Goal: Task Accomplishment & Management: Complete application form

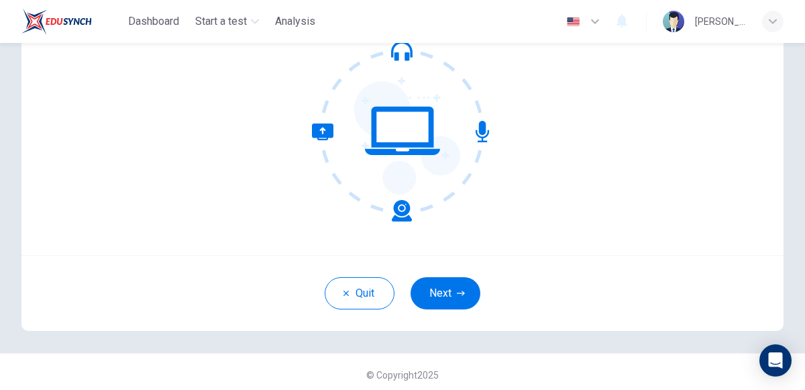
scroll to position [142, 0]
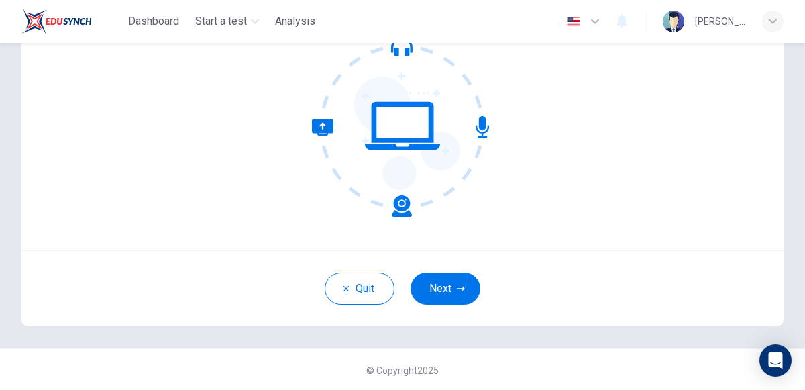
click at [445, 299] on button "Next" at bounding box center [446, 288] width 70 height 32
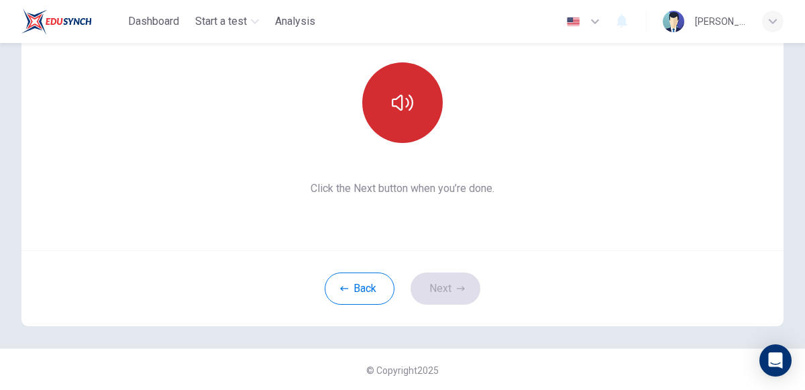
click at [413, 107] on icon "button" at bounding box center [402, 102] width 21 height 21
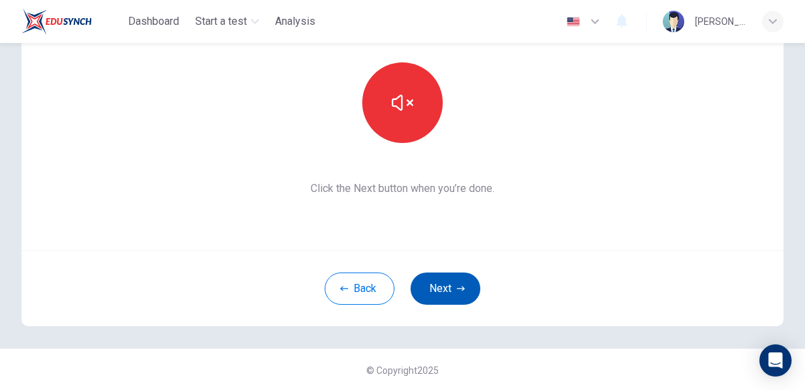
click at [433, 290] on button "Next" at bounding box center [446, 288] width 70 height 32
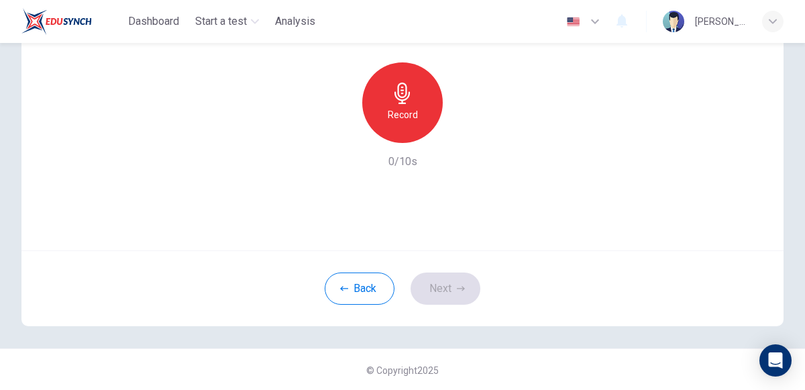
click at [412, 126] on div "Record" at bounding box center [402, 102] width 80 height 80
click at [388, 120] on h6 "Record" at bounding box center [403, 115] width 30 height 16
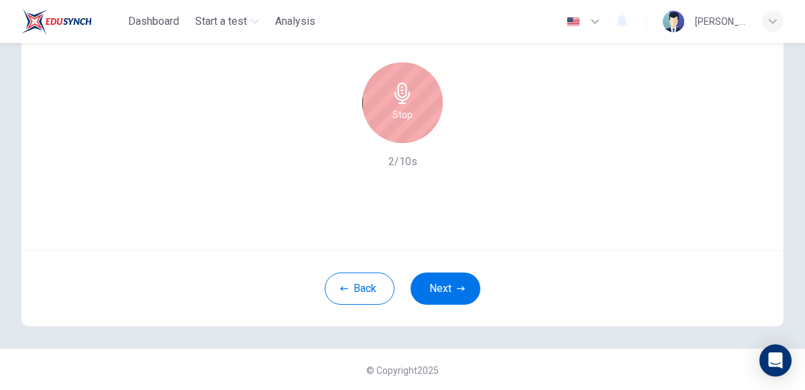
click at [390, 103] on div "Stop" at bounding box center [402, 102] width 80 height 80
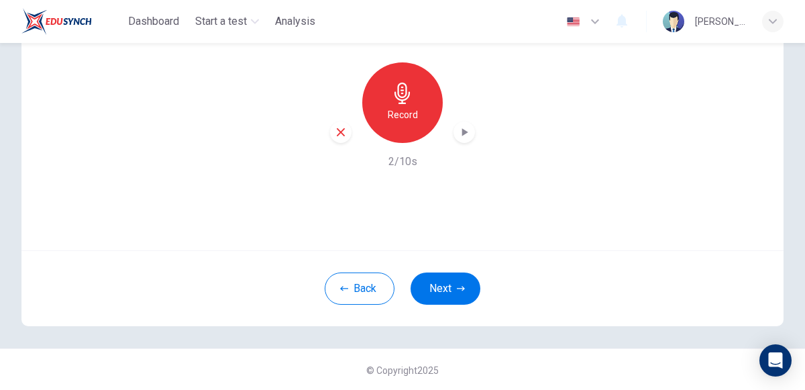
click at [336, 127] on icon "button" at bounding box center [341, 132] width 12 height 12
click at [392, 94] on icon "button" at bounding box center [402, 93] width 21 height 21
click at [448, 274] on button "Next" at bounding box center [446, 288] width 70 height 32
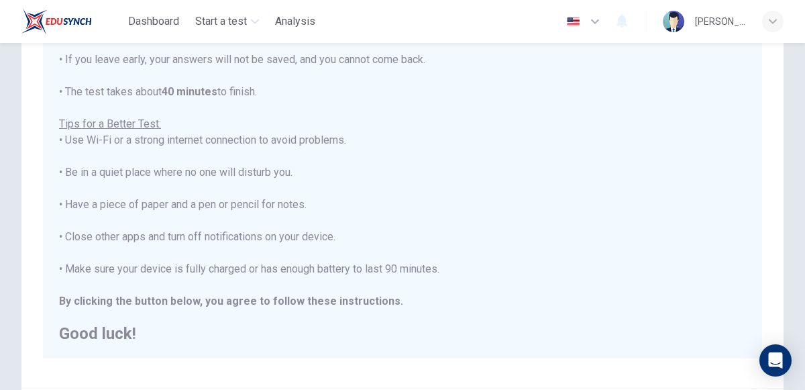
scroll to position [231, 0]
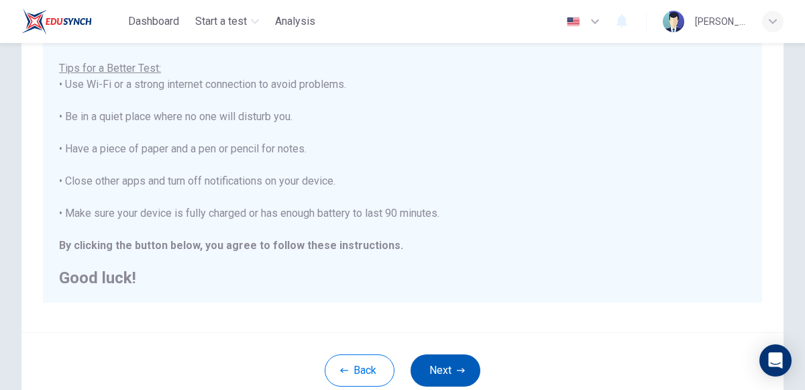
click at [449, 354] on button "Next" at bounding box center [446, 370] width 70 height 32
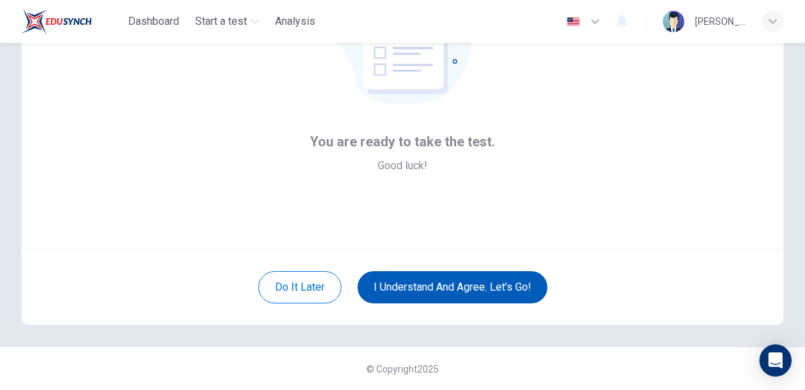
scroll to position [142, 0]
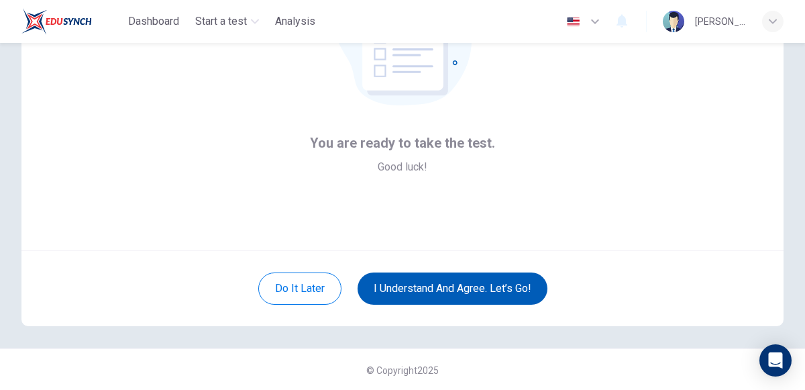
click at [437, 293] on button "I understand and agree. Let’s go!" at bounding box center [453, 288] width 190 height 32
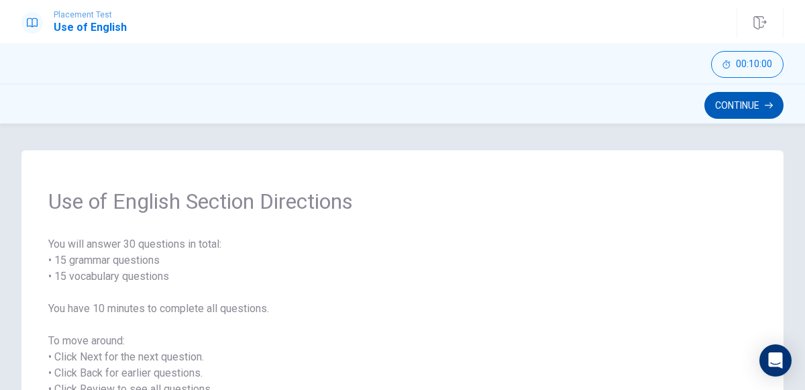
click at [741, 105] on button "Continue" at bounding box center [743, 105] width 79 height 27
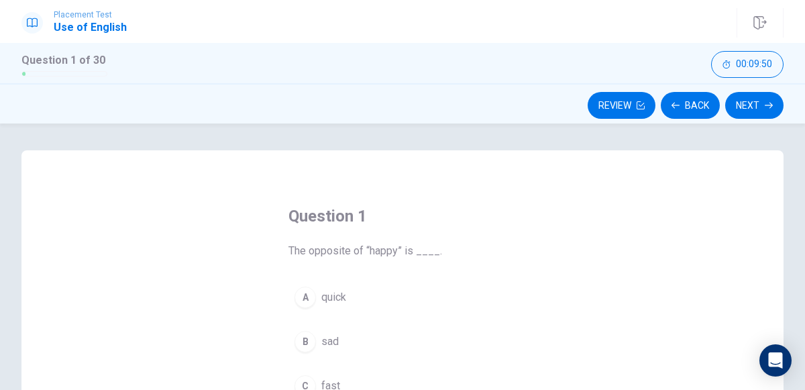
drag, startPoint x: 601, startPoint y: 170, endPoint x: 668, endPoint y: 251, distance: 104.8
click at [668, 251] on div "Question 1 The opposite of “happy” is ____. A quick B sad C fast D strong" at bounding box center [402, 383] width 762 height 466
click at [594, 290] on div "Question 1 The opposite of “happy” is ____. A quick B sad C fast D strong" at bounding box center [402, 383] width 762 height 466
click at [593, 292] on div "Question 1 The opposite of “happy” is ____. A quick B sad C fast D strong" at bounding box center [402, 383] width 762 height 466
click at [594, 296] on div "Question 1 The opposite of “happy” is ____. A quick B sad C fast D strong" at bounding box center [402, 383] width 762 height 466
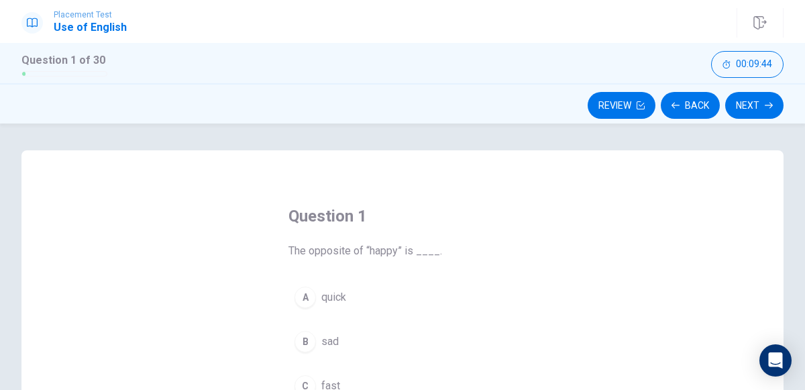
click at [576, 279] on div "Question 1 The opposite of “happy” is ____. A quick B sad C fast D strong" at bounding box center [402, 383] width 762 height 466
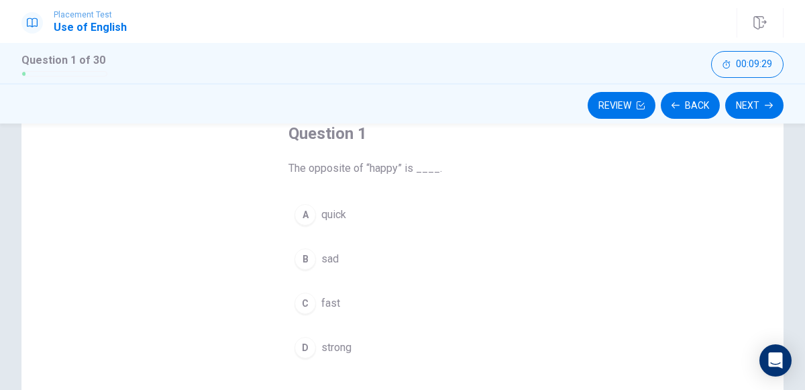
scroll to position [80, 0]
click at [305, 252] on div "B" at bounding box center [304, 261] width 21 height 21
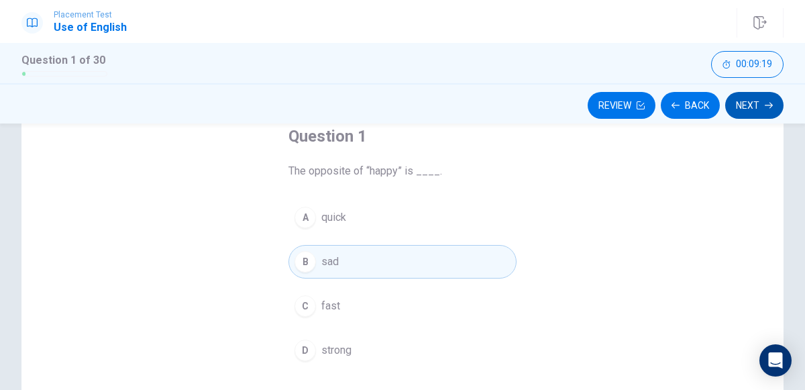
click at [752, 106] on button "Next" at bounding box center [754, 105] width 58 height 27
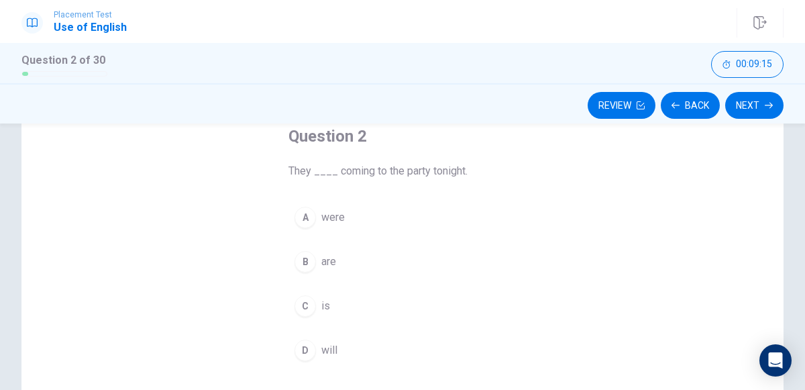
click at [314, 252] on button "B are" at bounding box center [402, 262] width 228 height 34
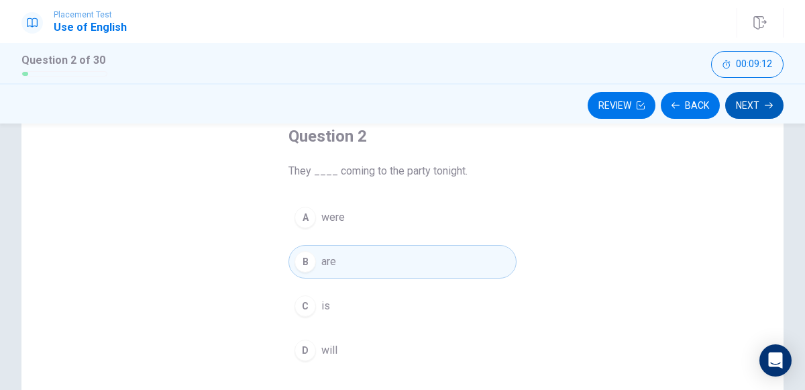
click at [755, 98] on button "Next" at bounding box center [754, 105] width 58 height 27
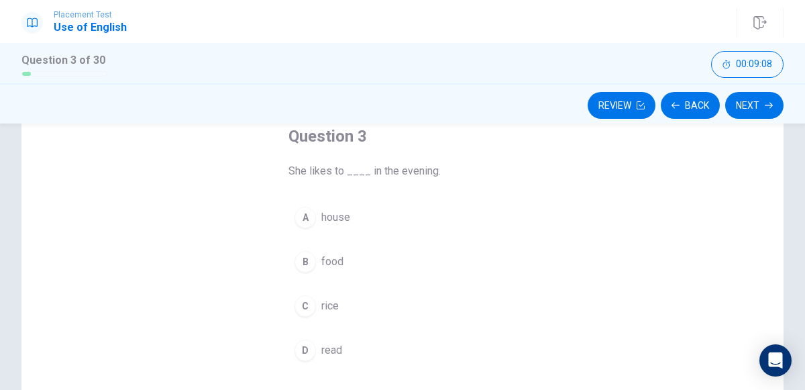
click at [313, 347] on div "D" at bounding box center [304, 349] width 21 height 21
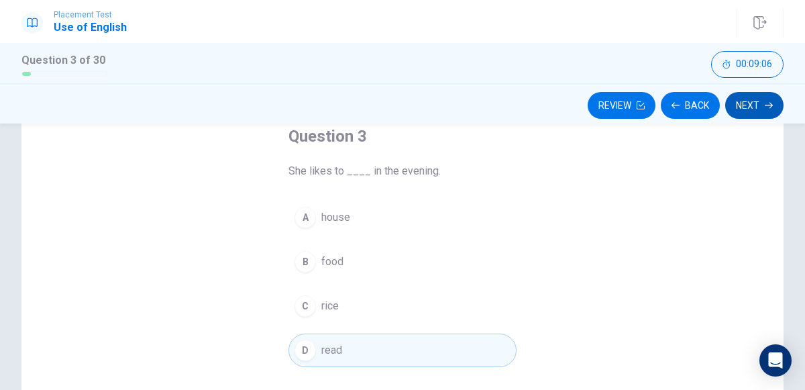
click at [767, 106] on icon "button" at bounding box center [769, 105] width 8 height 8
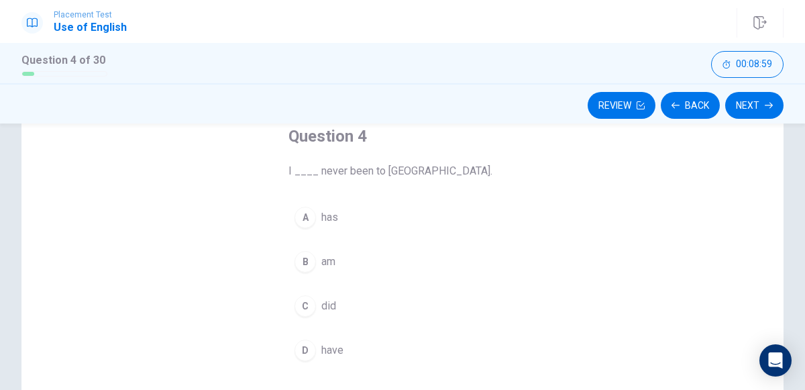
click at [296, 341] on div "D" at bounding box center [304, 349] width 21 height 21
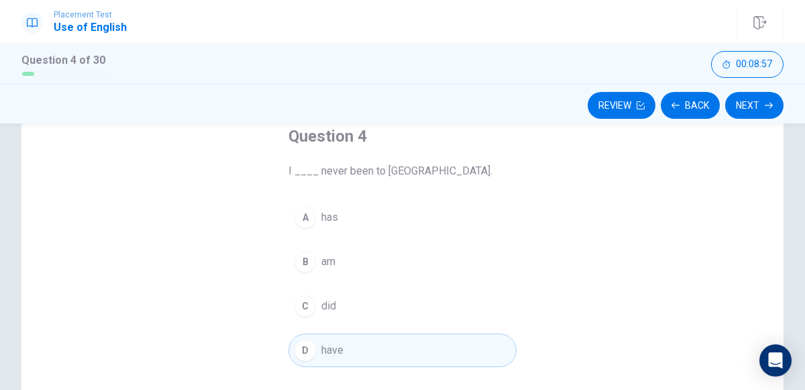
click at [740, 121] on div "Review Back Next" at bounding box center [402, 103] width 805 height 40
click at [742, 109] on button "Next" at bounding box center [754, 105] width 58 height 27
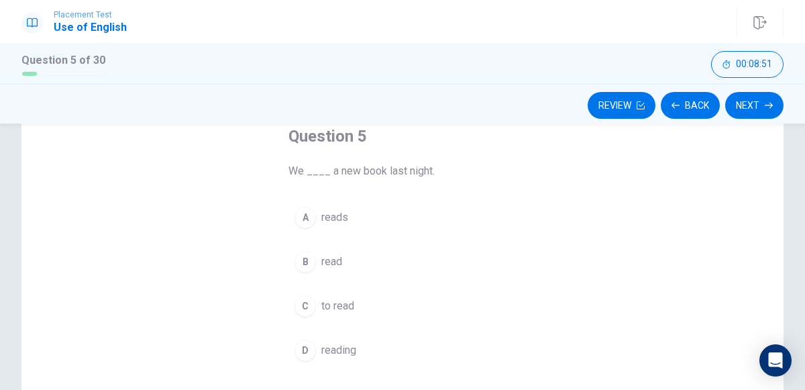
click at [311, 258] on div "B" at bounding box center [304, 261] width 21 height 21
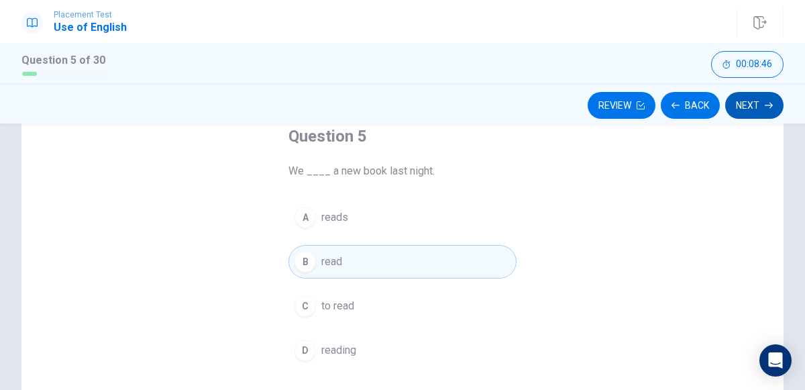
click at [749, 101] on button "Next" at bounding box center [754, 105] width 58 height 27
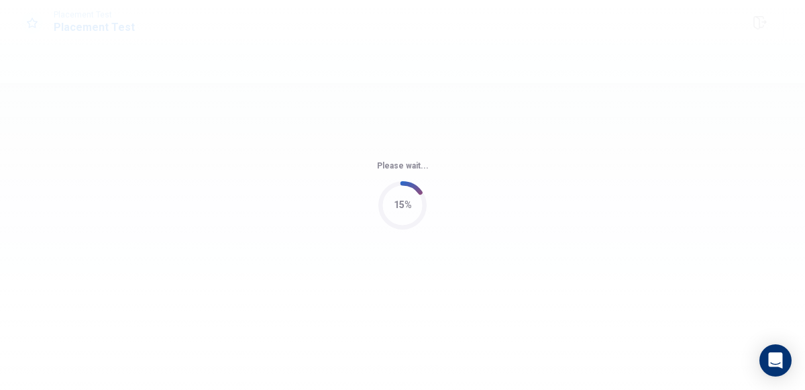
scroll to position [0, 0]
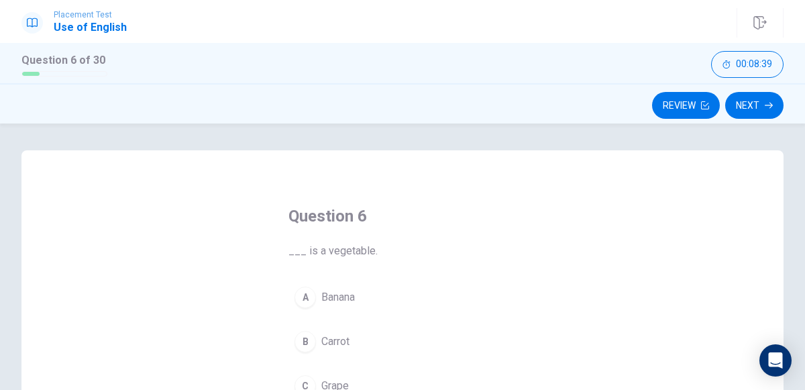
click at [586, 195] on div "Question 6 ___ is a vegetable. A Banana B Carrot C Grape D Apple" at bounding box center [402, 383] width 762 height 466
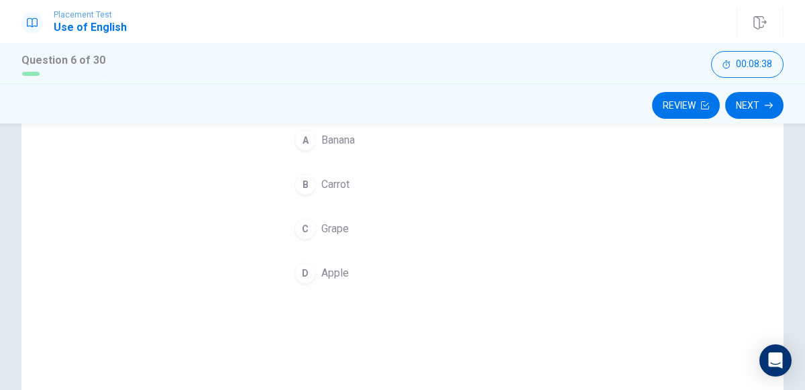
scroll to position [292, 0]
click at [585, 199] on div "Question 6 ___ is a vegetable. A Banana B Carrot C Grape D Apple" at bounding box center [402, 203] width 762 height 466
click at [315, 226] on div "B" at bounding box center [304, 229] width 21 height 21
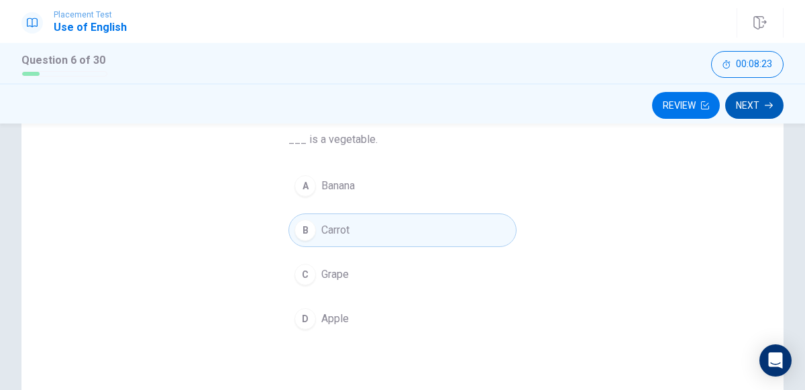
click at [755, 113] on button "Next" at bounding box center [754, 105] width 58 height 27
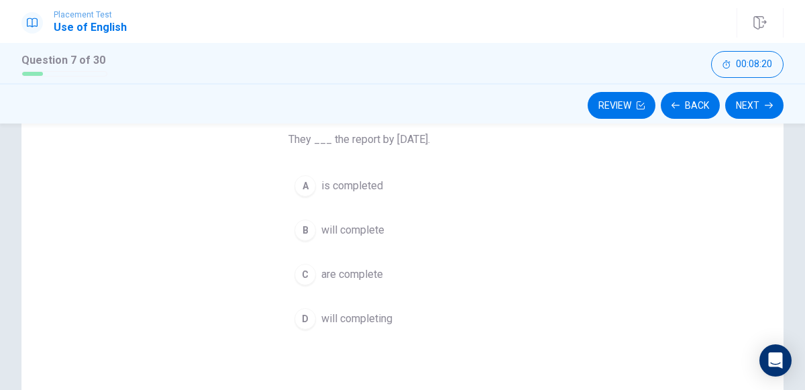
click at [301, 265] on div "C" at bounding box center [304, 274] width 21 height 21
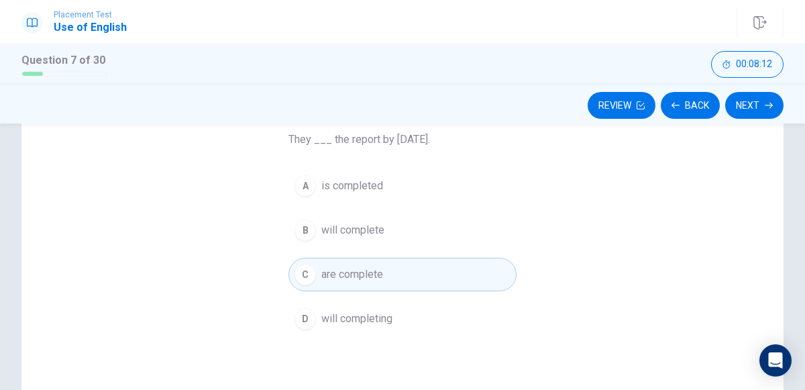
click at [304, 225] on div "B" at bounding box center [304, 229] width 21 height 21
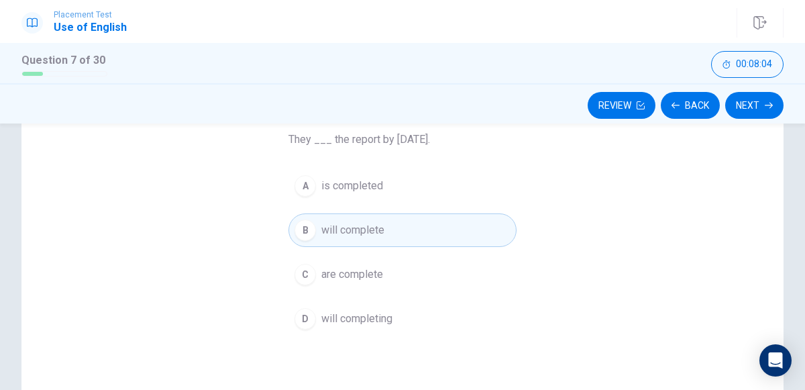
click at [307, 315] on div "D" at bounding box center [304, 318] width 21 height 21
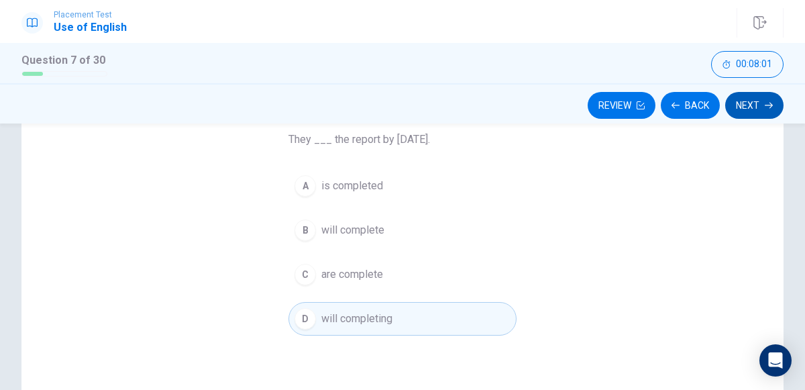
click at [758, 99] on button "Next" at bounding box center [754, 105] width 58 height 27
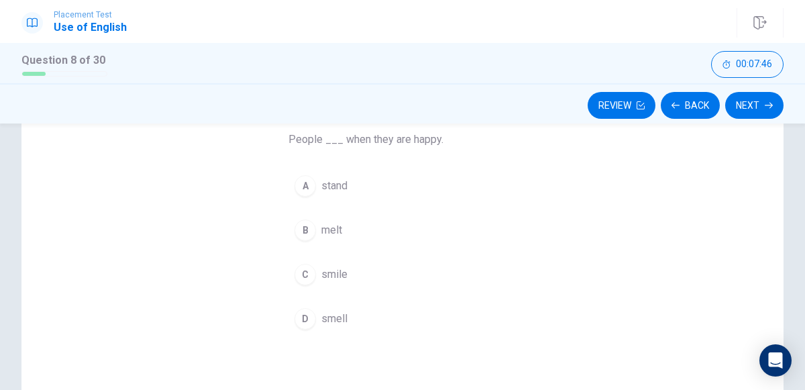
click at [303, 264] on div "C" at bounding box center [304, 274] width 21 height 21
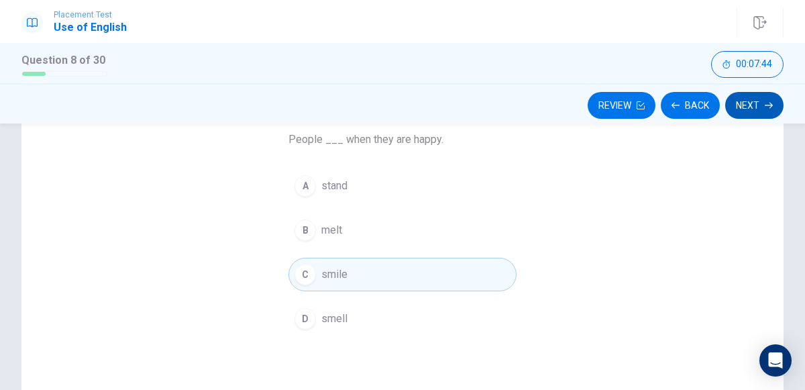
click at [746, 105] on button "Next" at bounding box center [754, 105] width 58 height 27
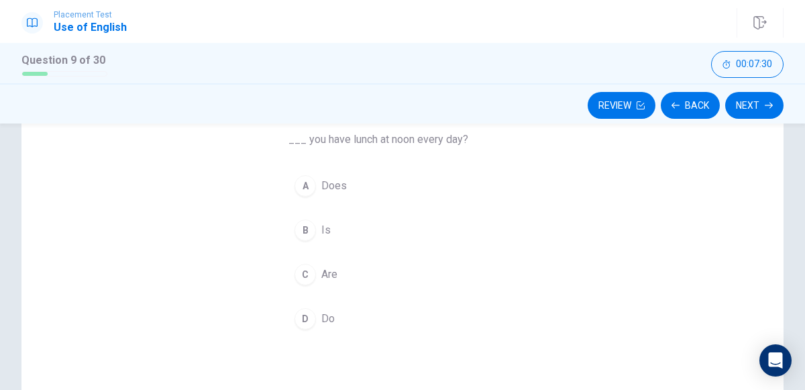
click at [305, 317] on div "D" at bounding box center [304, 318] width 21 height 21
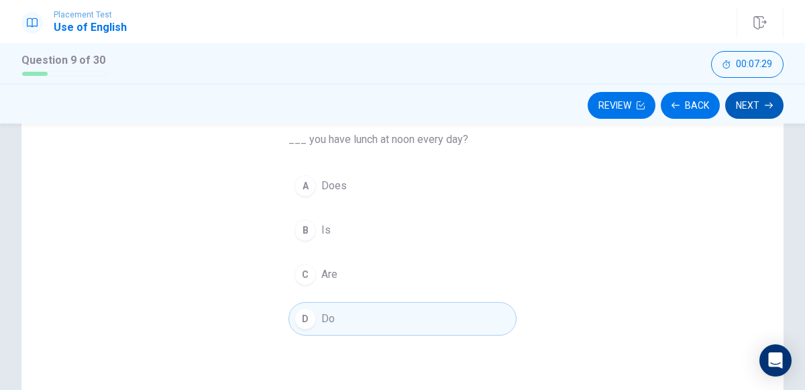
click at [756, 117] on button "Next" at bounding box center [754, 105] width 58 height 27
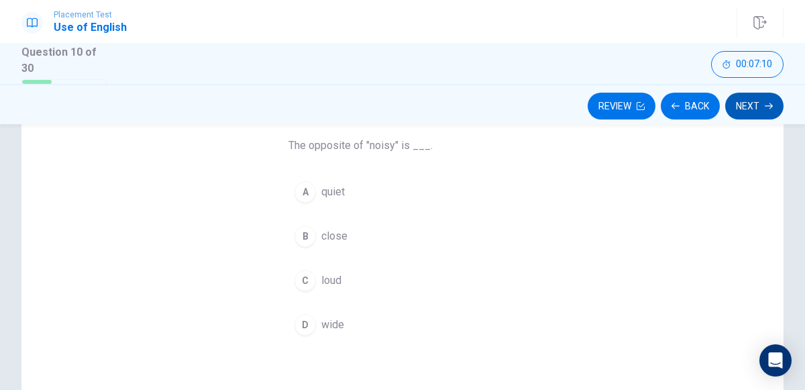
scroll to position [106, 0]
click at [305, 200] on div "A" at bounding box center [304, 191] width 21 height 21
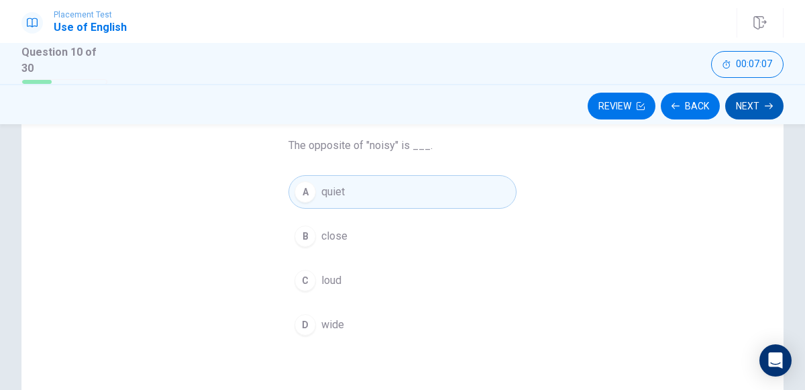
click at [732, 106] on button "Next" at bounding box center [754, 106] width 58 height 27
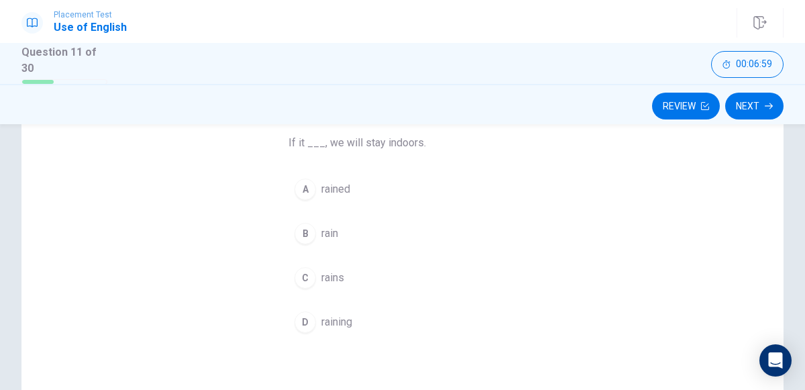
scroll to position [107, 0]
click at [294, 317] on div "D" at bounding box center [304, 323] width 21 height 21
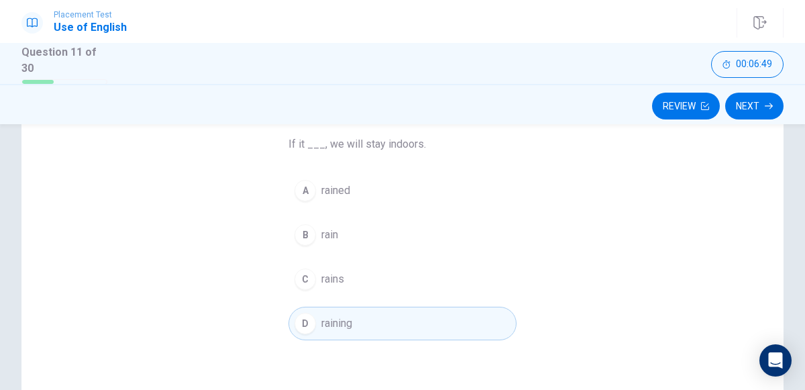
click at [304, 241] on div "B" at bounding box center [304, 234] width 21 height 21
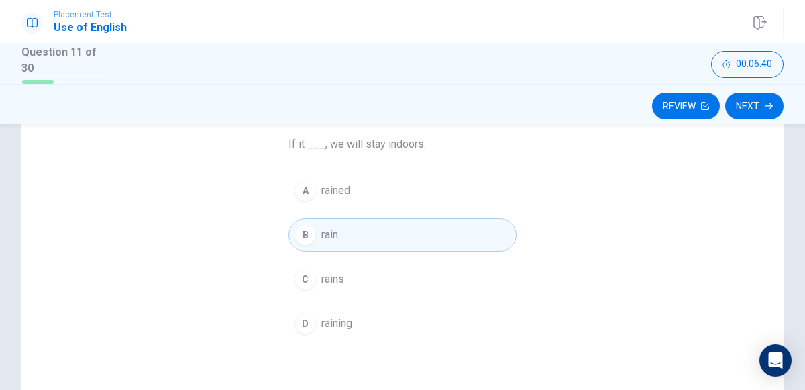
click at [306, 275] on div "C" at bounding box center [304, 278] width 21 height 21
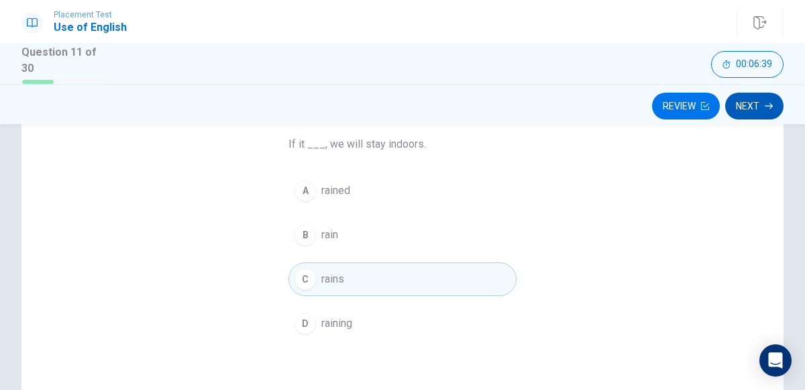
click at [745, 117] on button "Next" at bounding box center [754, 106] width 58 height 27
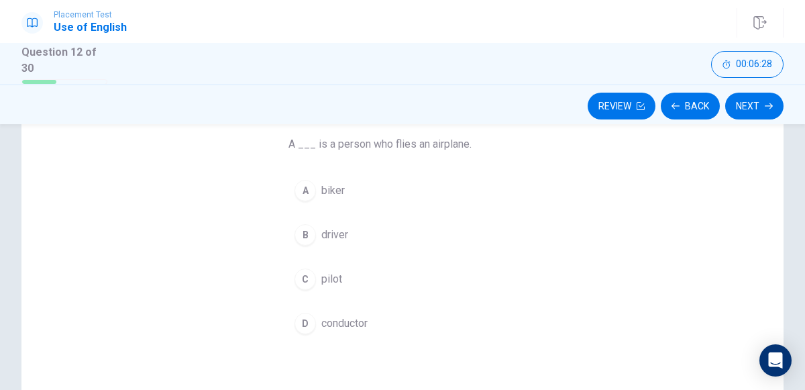
click at [307, 275] on div "C" at bounding box center [304, 278] width 21 height 21
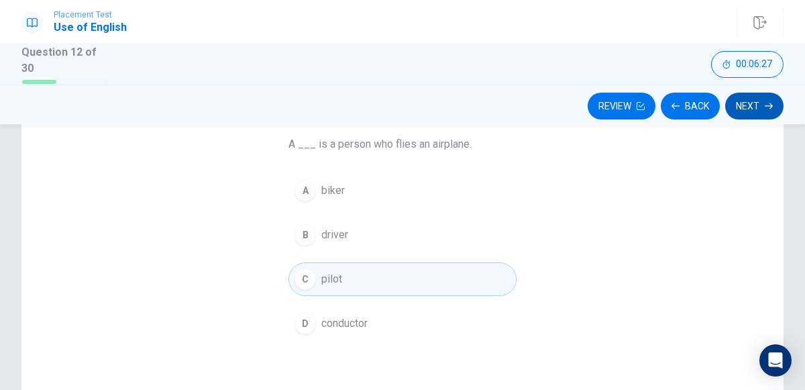
click at [767, 105] on icon "button" at bounding box center [769, 106] width 8 height 6
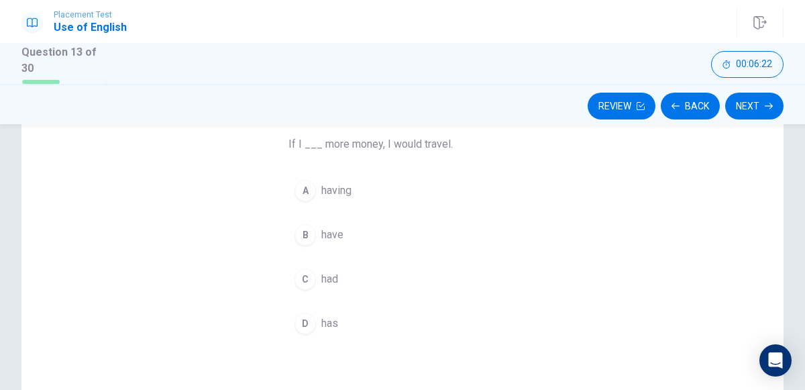
click at [304, 232] on div "B" at bounding box center [304, 234] width 21 height 21
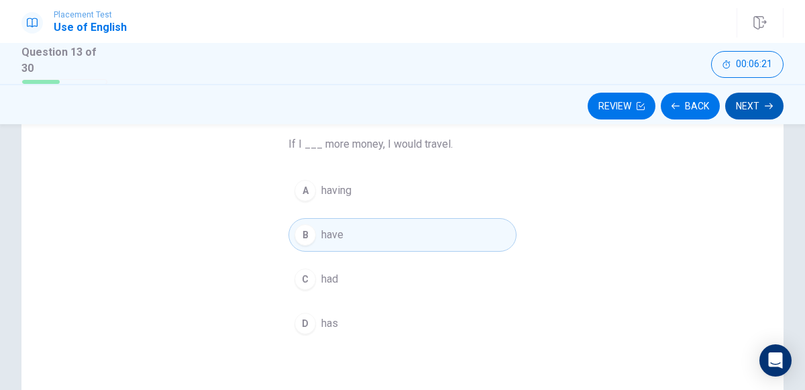
click at [753, 109] on button "Next" at bounding box center [754, 106] width 58 height 27
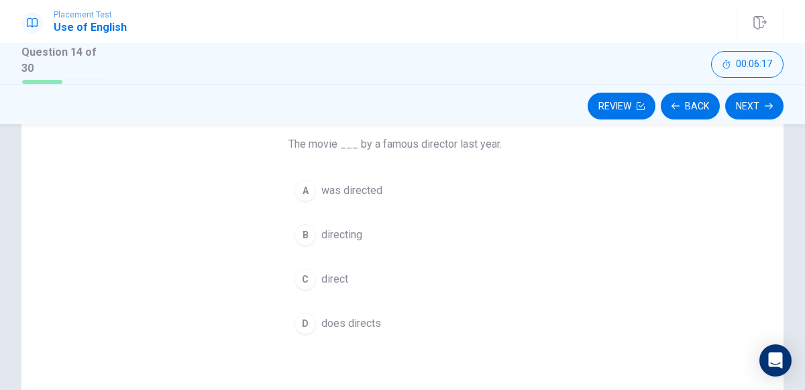
click at [305, 193] on div "A" at bounding box center [304, 190] width 21 height 21
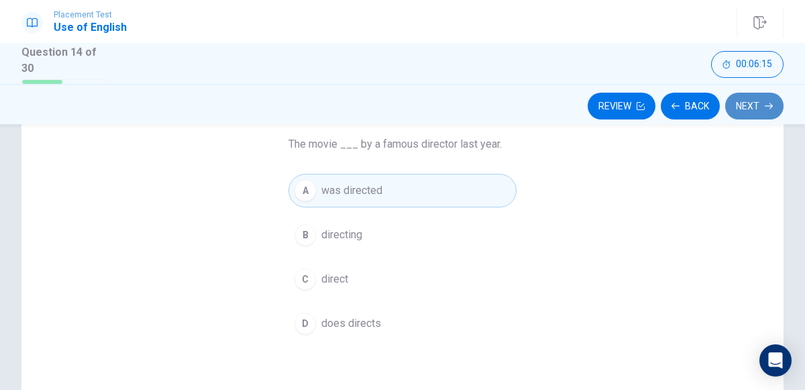
click at [742, 113] on button "Next" at bounding box center [754, 106] width 58 height 27
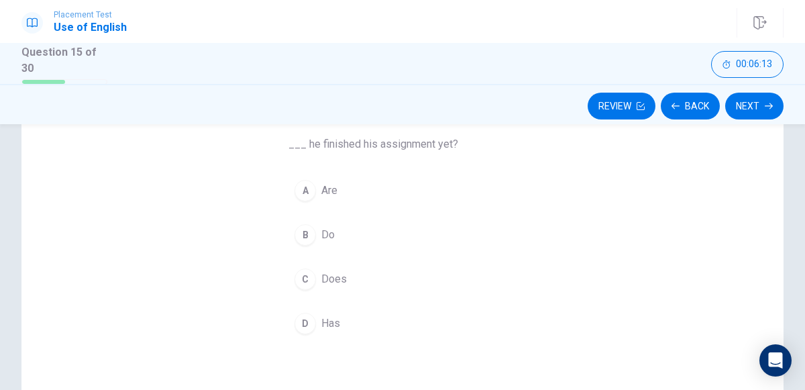
click at [307, 233] on div "B" at bounding box center [304, 234] width 21 height 21
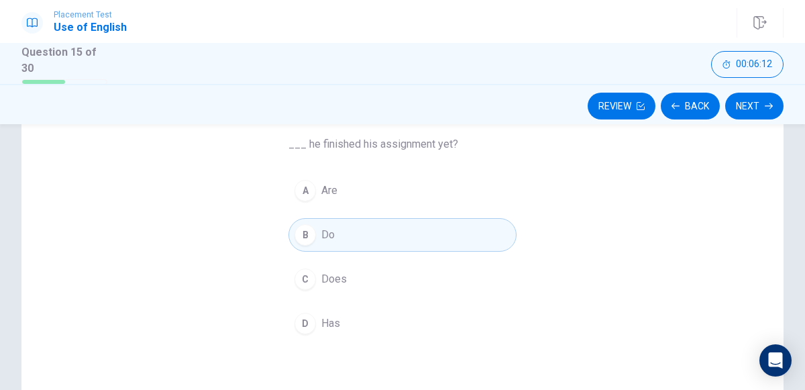
click at [305, 275] on div "C" at bounding box center [304, 278] width 21 height 21
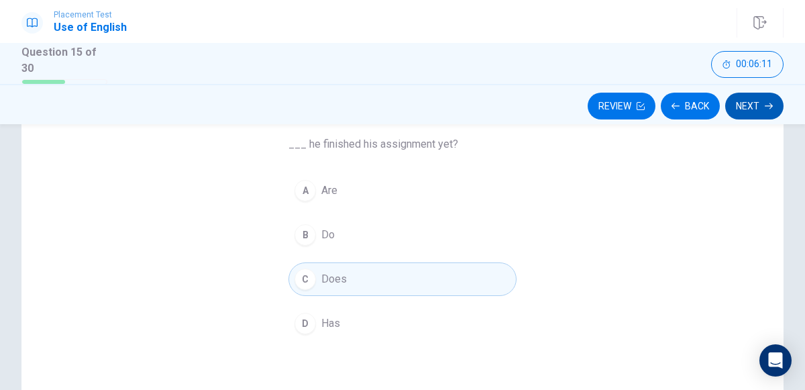
click at [752, 111] on button "Next" at bounding box center [754, 106] width 58 height 27
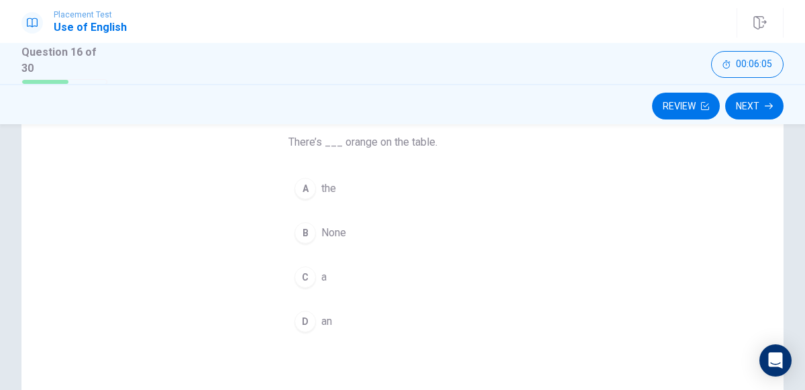
scroll to position [111, 0]
click at [305, 272] on div "C" at bounding box center [304, 274] width 21 height 21
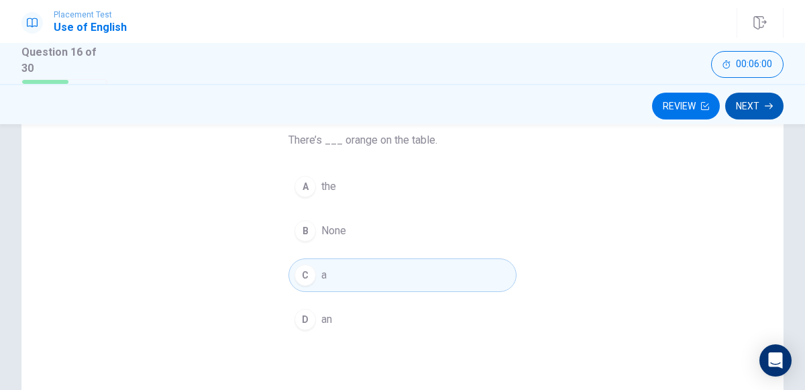
click at [745, 105] on button "Next" at bounding box center [754, 106] width 58 height 27
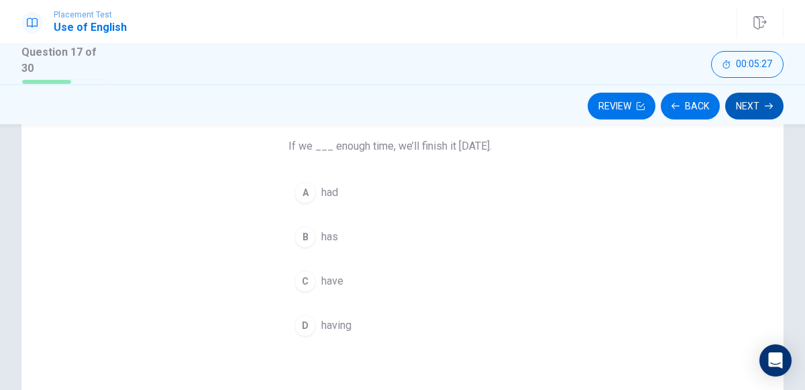
scroll to position [104, 0]
click at [322, 191] on span "had" at bounding box center [329, 194] width 17 height 16
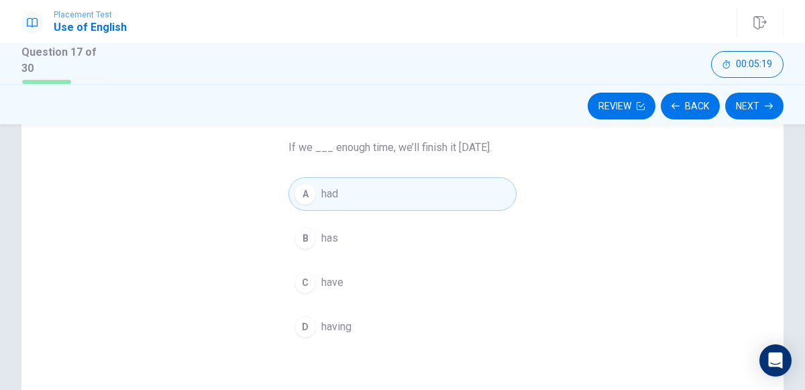
click at [305, 241] on div "B" at bounding box center [304, 237] width 21 height 21
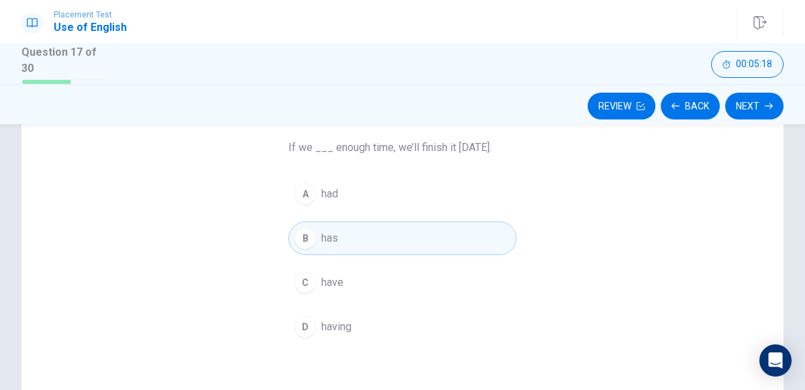
click at [305, 193] on div "A" at bounding box center [304, 193] width 21 height 21
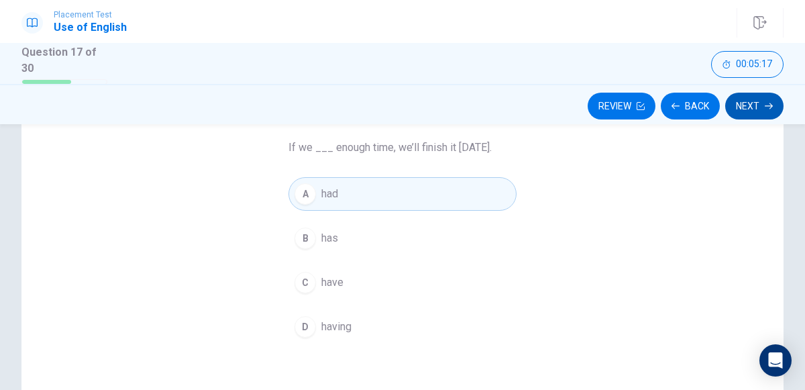
click at [749, 106] on button "Next" at bounding box center [754, 106] width 58 height 27
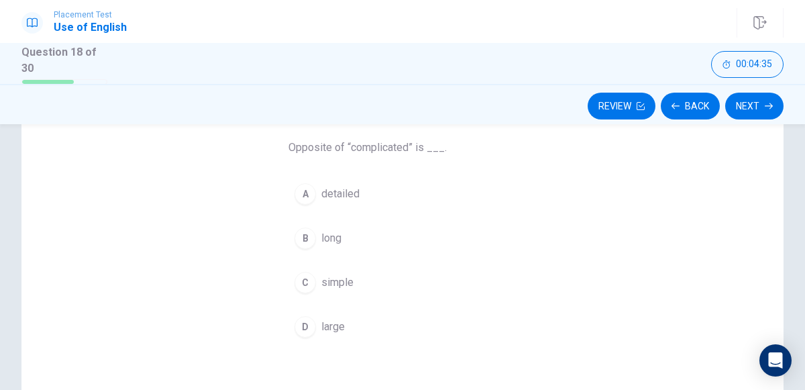
click at [304, 203] on div "A" at bounding box center [304, 193] width 21 height 21
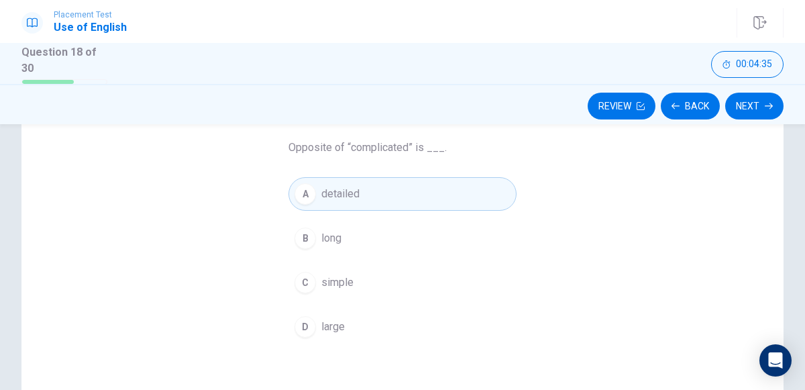
click at [305, 280] on div "C" at bounding box center [304, 282] width 21 height 21
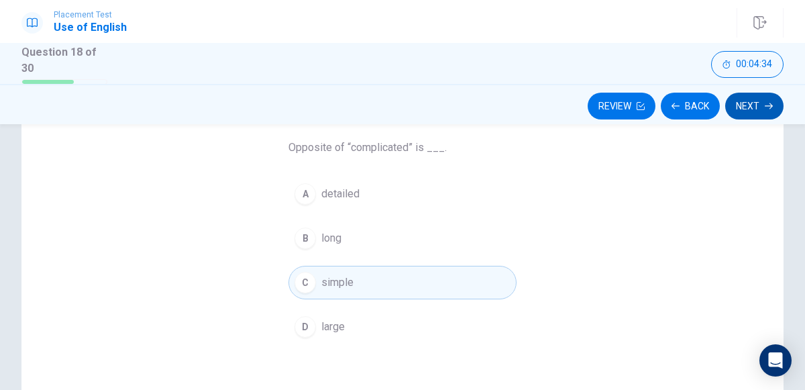
click at [752, 112] on button "Next" at bounding box center [754, 106] width 58 height 27
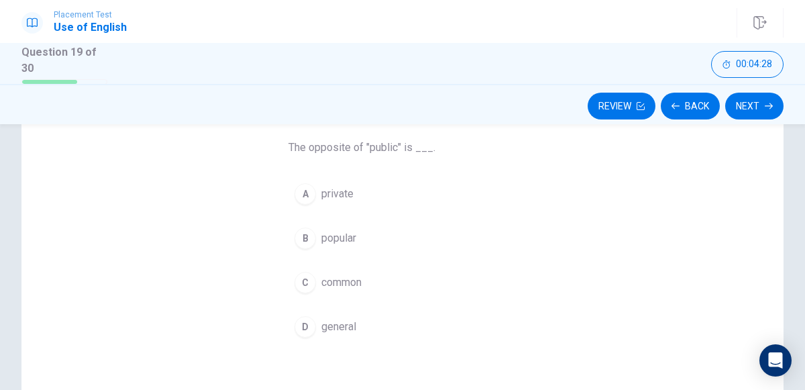
click at [305, 194] on div "A" at bounding box center [304, 193] width 21 height 21
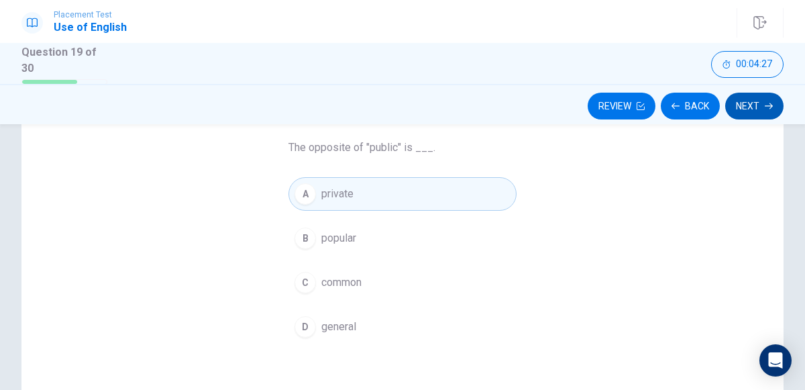
click at [740, 117] on button "Next" at bounding box center [754, 106] width 58 height 27
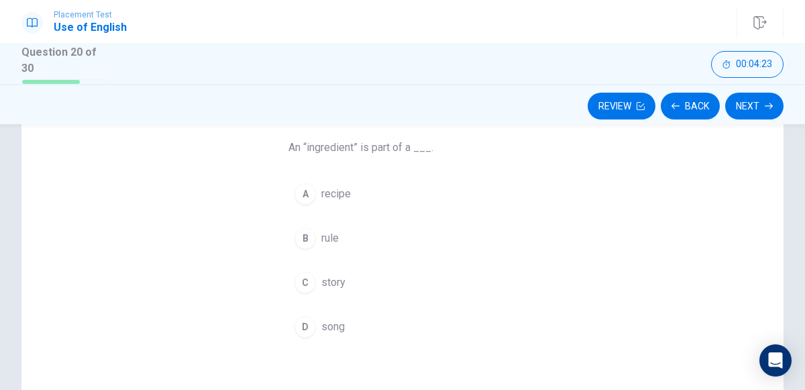
click at [305, 193] on div "A" at bounding box center [304, 193] width 21 height 21
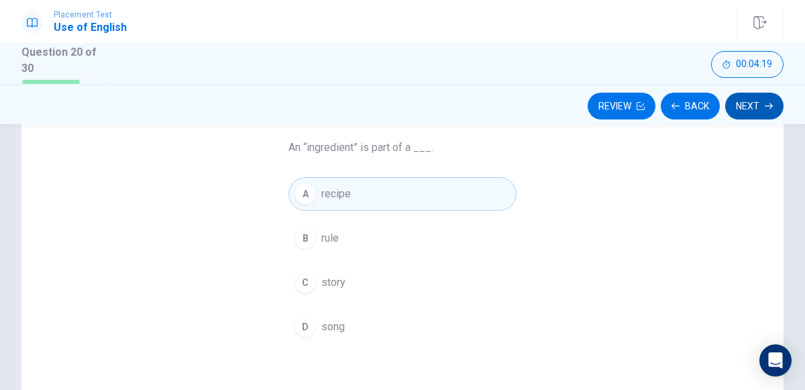
click at [765, 105] on icon "button" at bounding box center [769, 106] width 8 height 6
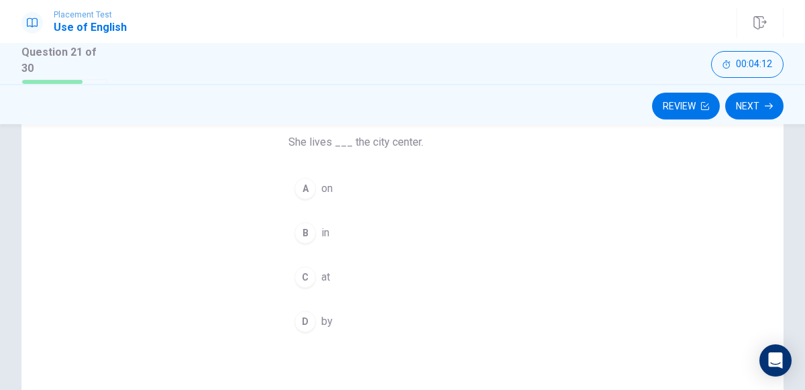
scroll to position [106, 0]
click at [305, 233] on div "B" at bounding box center [304, 235] width 21 height 21
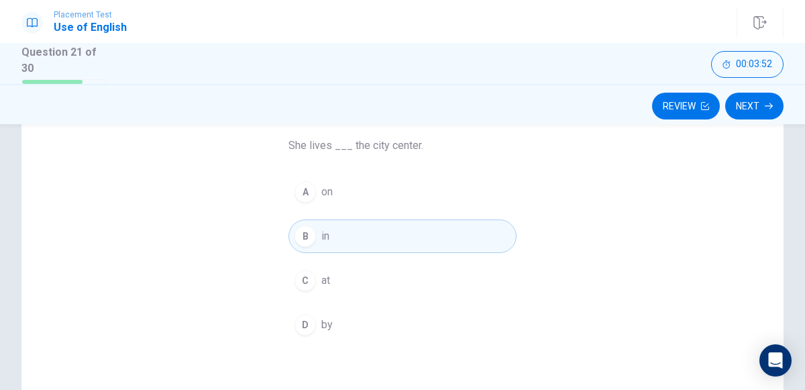
click at [305, 278] on div "C" at bounding box center [304, 280] width 21 height 21
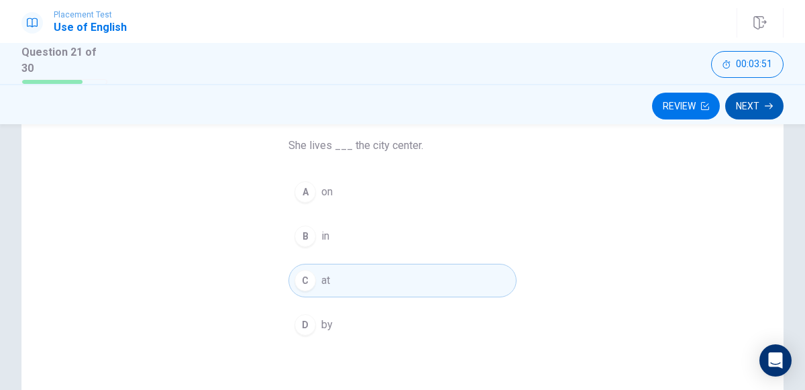
click at [750, 111] on button "Next" at bounding box center [754, 106] width 58 height 27
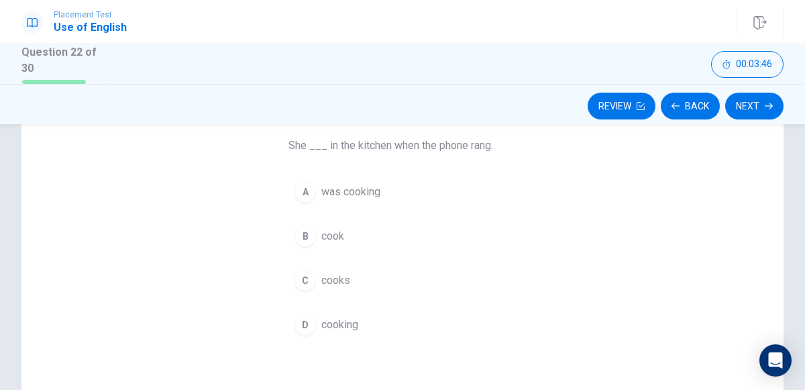
click at [312, 198] on div "A" at bounding box center [304, 191] width 21 height 21
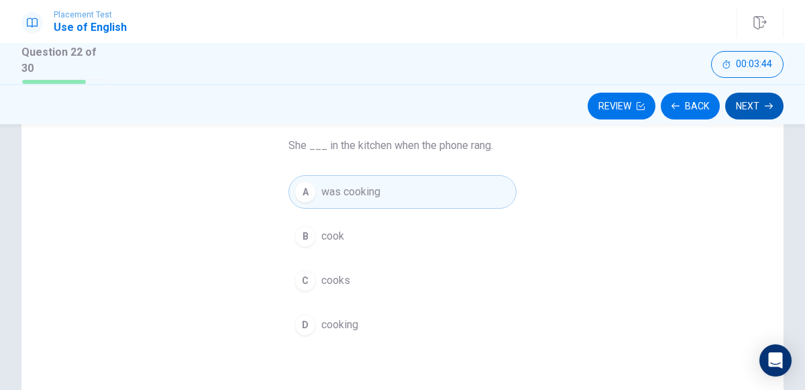
click at [745, 101] on button "Next" at bounding box center [754, 106] width 58 height 27
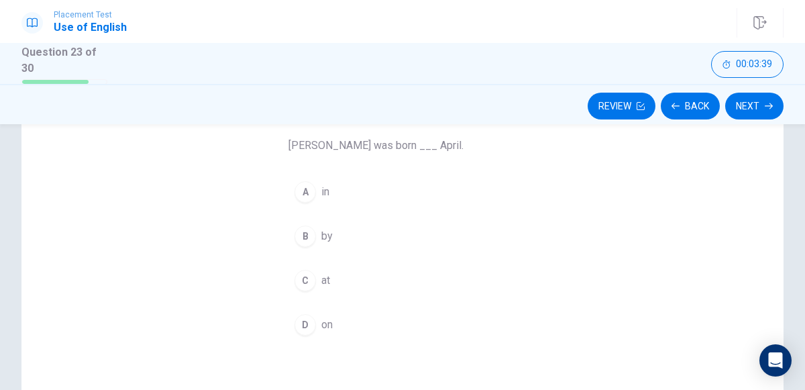
click at [312, 204] on button "A in" at bounding box center [402, 192] width 228 height 34
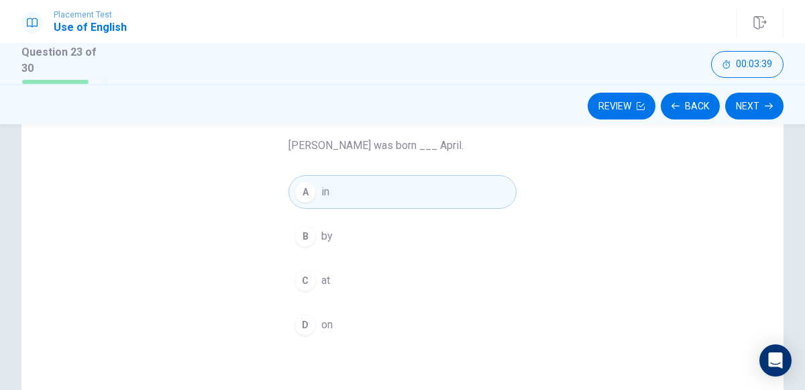
click at [309, 197] on div "A" at bounding box center [304, 191] width 21 height 21
click at [744, 115] on button "Next" at bounding box center [754, 106] width 58 height 27
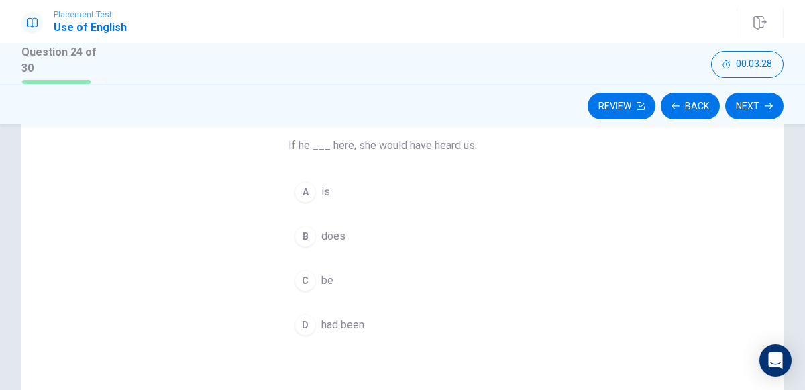
click at [307, 270] on div "C" at bounding box center [304, 280] width 21 height 21
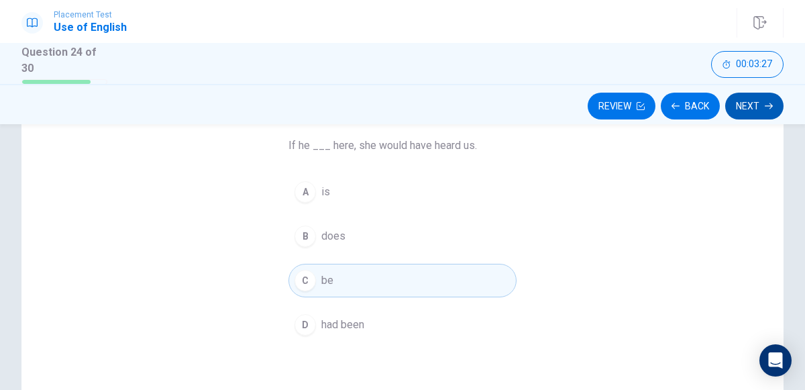
click at [771, 105] on icon "button" at bounding box center [769, 106] width 8 height 6
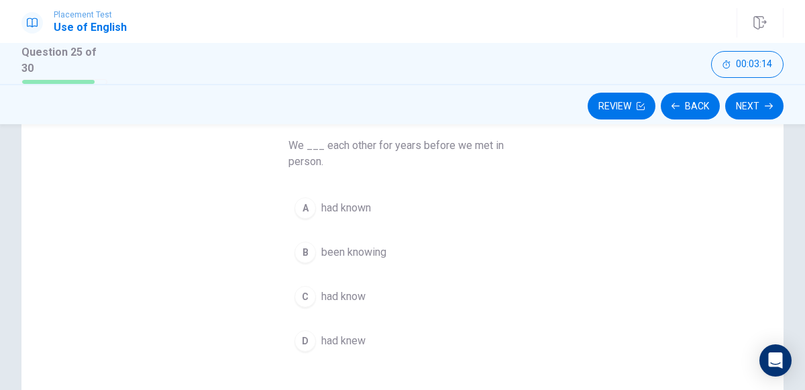
click at [302, 295] on div "C" at bounding box center [304, 296] width 21 height 21
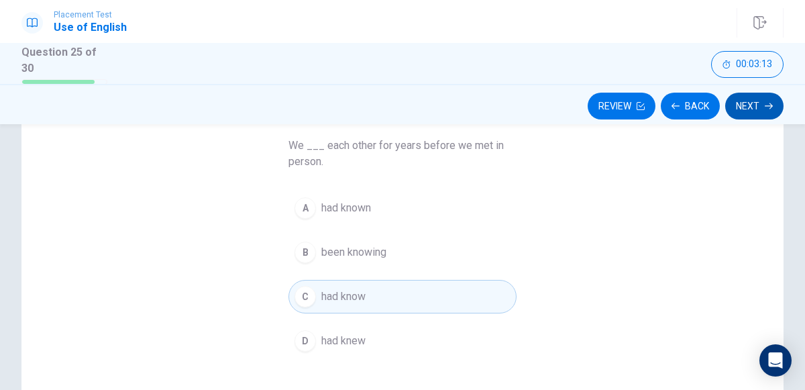
click at [765, 105] on icon "button" at bounding box center [769, 106] width 8 height 6
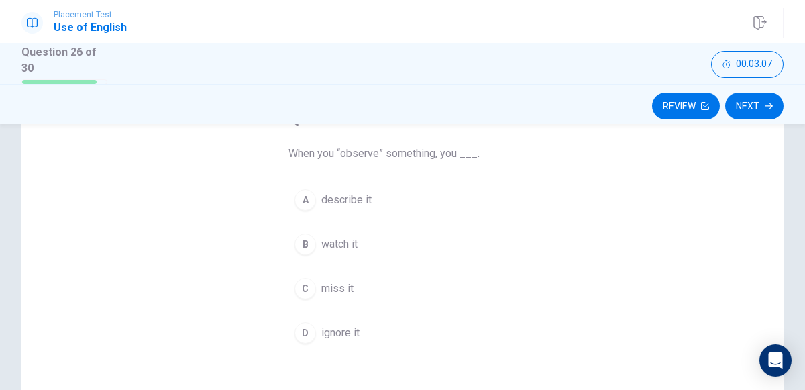
scroll to position [101, 0]
click at [302, 245] on div "B" at bounding box center [304, 241] width 21 height 21
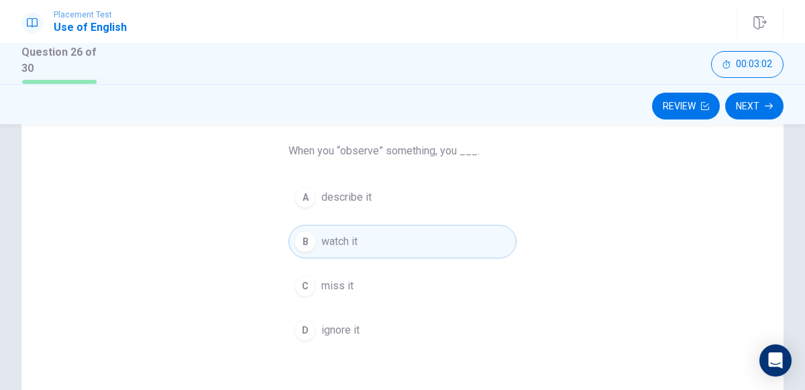
click at [324, 195] on span "describe it" at bounding box center [346, 197] width 50 height 16
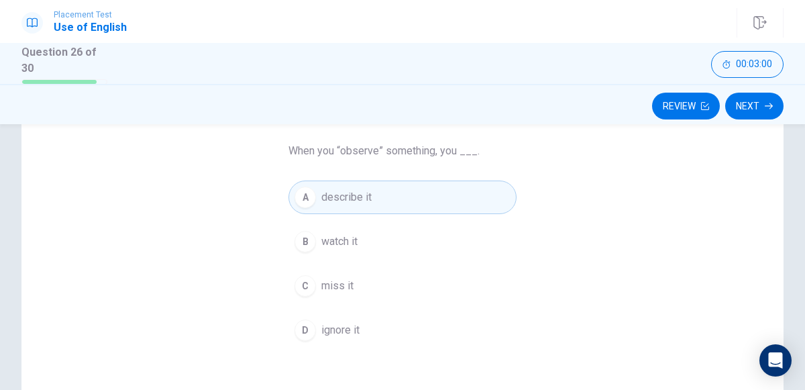
click at [305, 239] on div "B" at bounding box center [304, 241] width 21 height 21
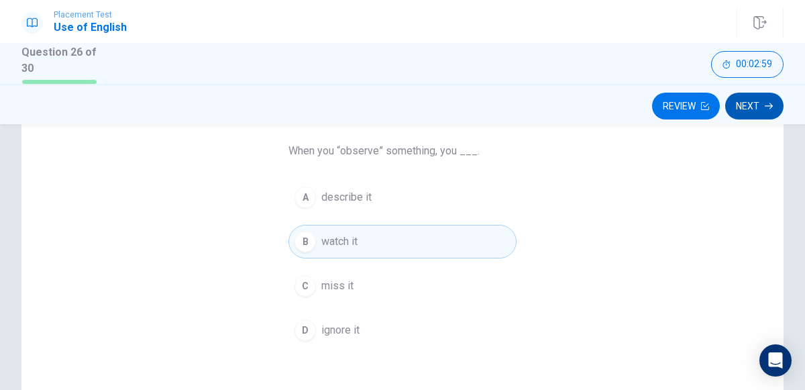
click at [767, 105] on icon "button" at bounding box center [769, 106] width 8 height 6
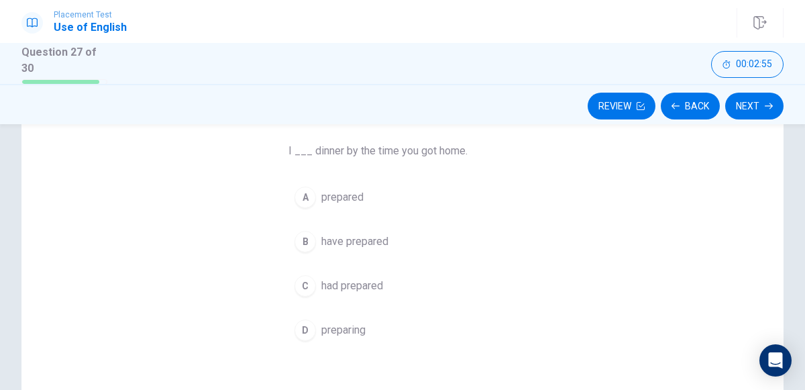
click at [305, 250] on div "B" at bounding box center [304, 241] width 21 height 21
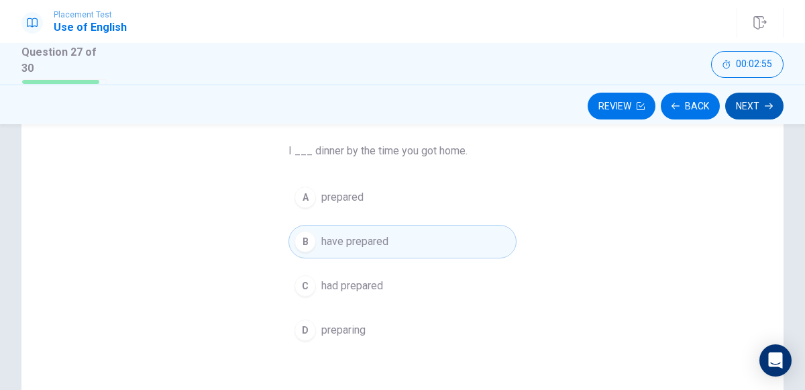
click at [740, 117] on button "Next" at bounding box center [754, 106] width 58 height 27
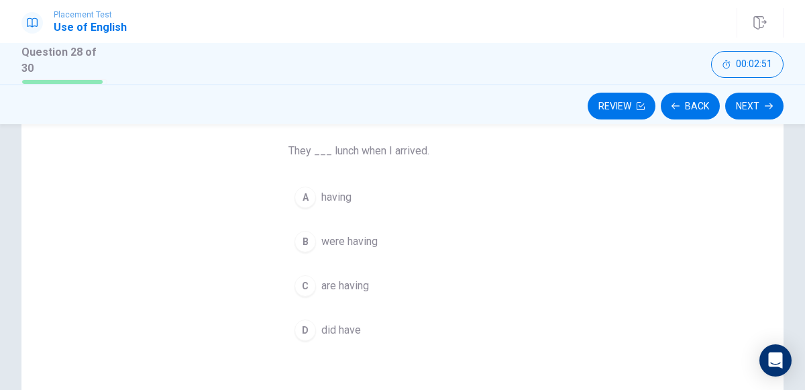
click at [325, 278] on span "are having" at bounding box center [345, 286] width 48 height 16
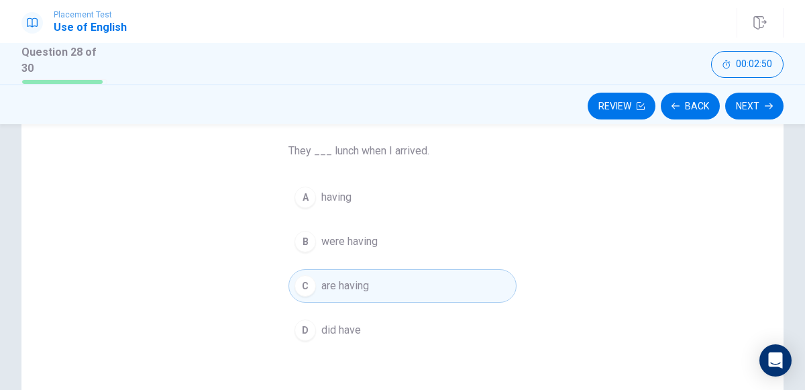
click at [752, 131] on div "Question 28 They ___ lunch when I arrived. A having B were having C are having …" at bounding box center [402, 283] width 762 height 466
click at [769, 107] on icon "button" at bounding box center [769, 106] width 8 height 8
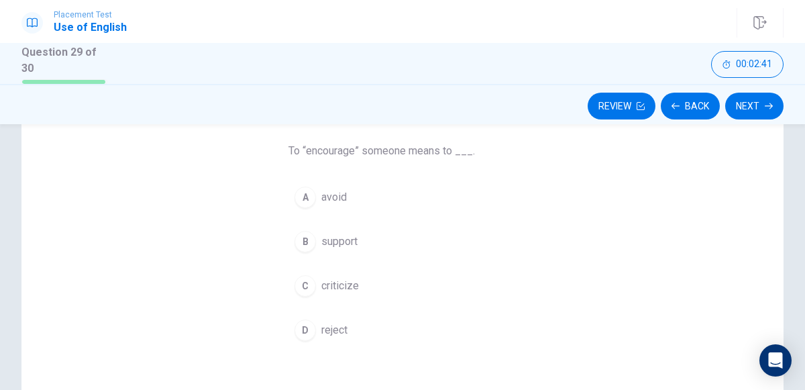
click at [341, 195] on span "avoid" at bounding box center [333, 197] width 25 height 16
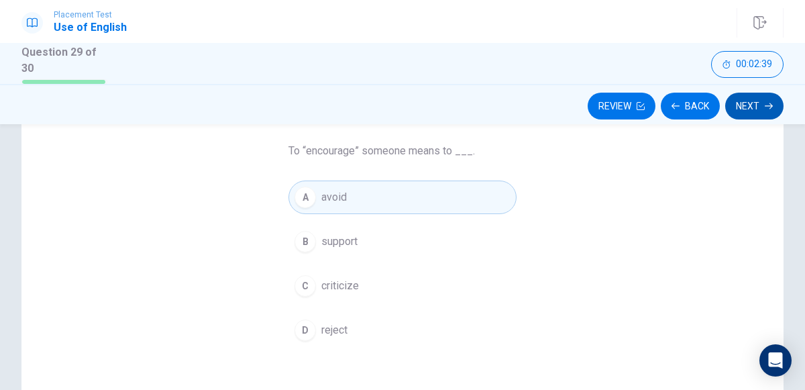
click at [751, 114] on button "Next" at bounding box center [754, 106] width 58 height 27
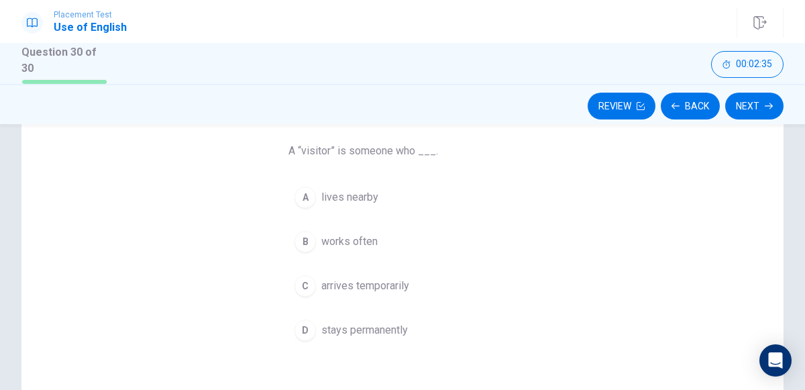
click at [796, 164] on div "Question 30 A “visitor” is someone who ___. A lives nearby B works often C arri…" at bounding box center [402, 283] width 805 height 466
click at [400, 286] on span "arrives temporarily" at bounding box center [365, 286] width 88 height 16
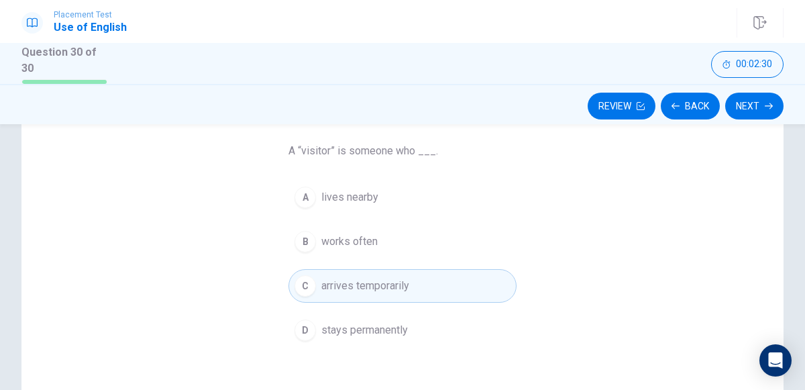
click at [735, 120] on div "Review Back Next" at bounding box center [402, 104] width 805 height 40
click at [753, 110] on button "Next" at bounding box center [754, 106] width 58 height 27
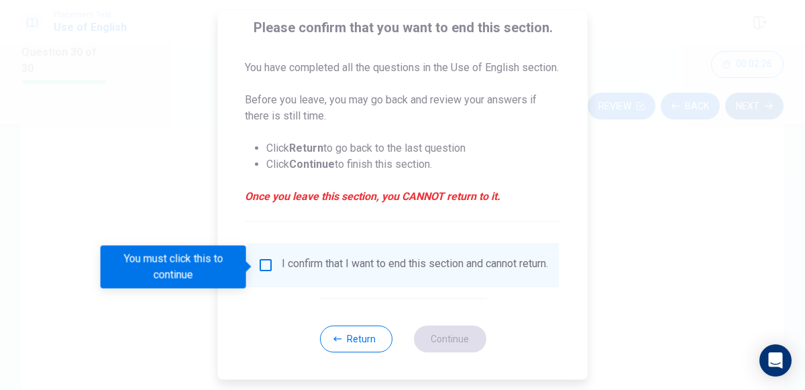
scroll to position [119, 0]
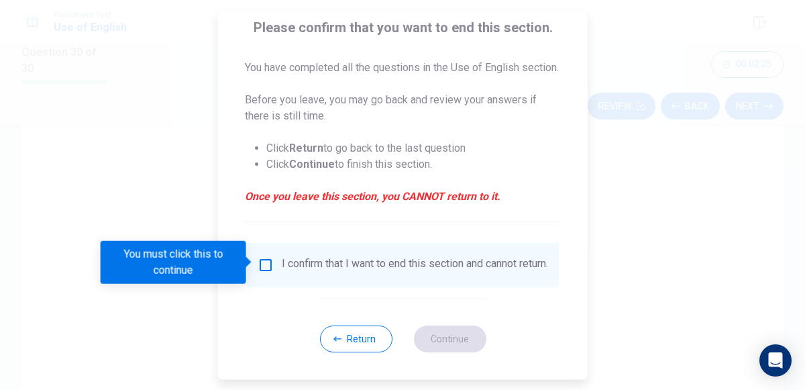
click at [262, 266] on input "You must click this to continue" at bounding box center [266, 265] width 16 height 16
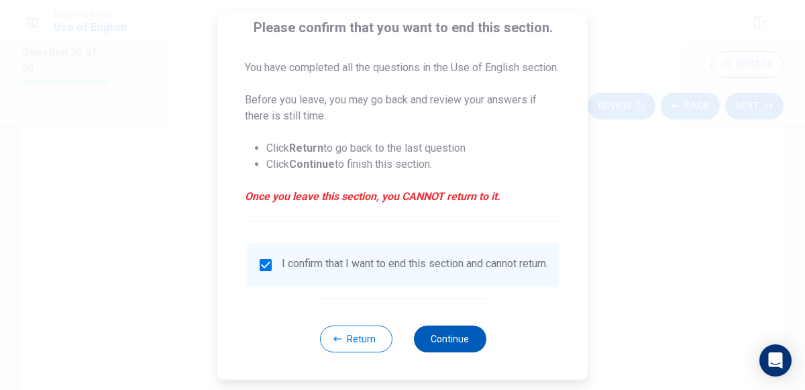
click at [458, 352] on button "Continue" at bounding box center [449, 338] width 72 height 27
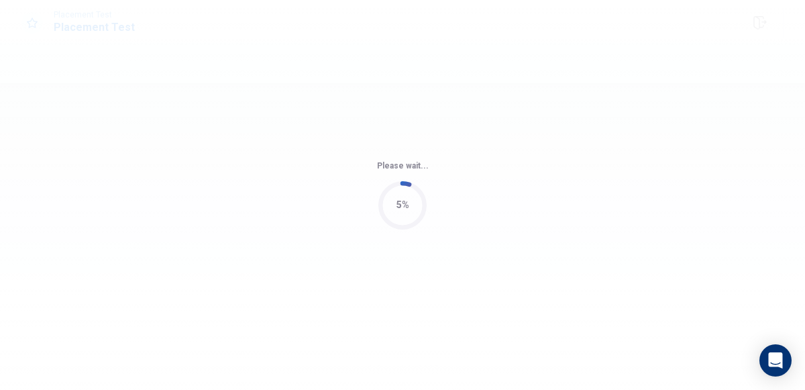
scroll to position [0, 0]
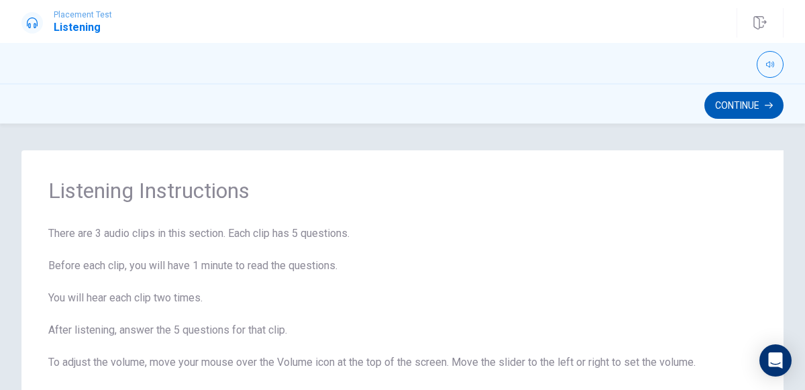
click at [752, 111] on button "Continue" at bounding box center [743, 105] width 79 height 27
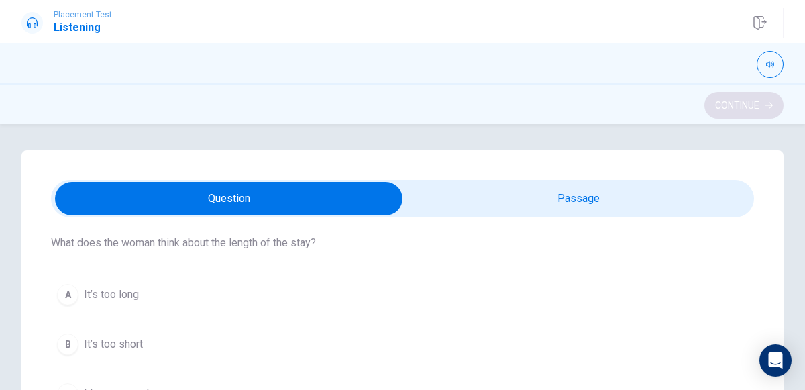
scroll to position [41, 0]
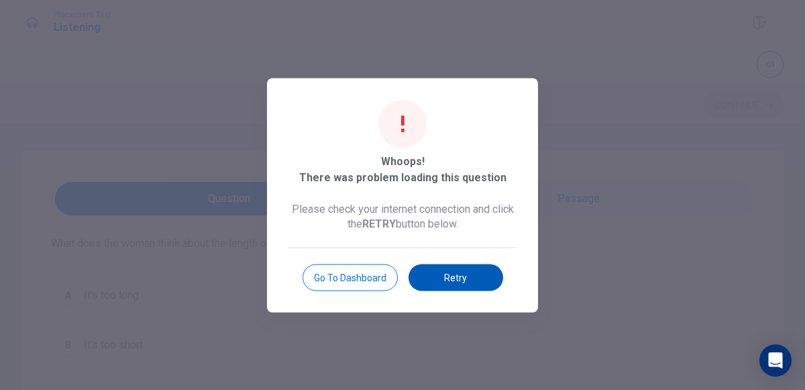
click at [449, 274] on button "Retry" at bounding box center [456, 277] width 95 height 27
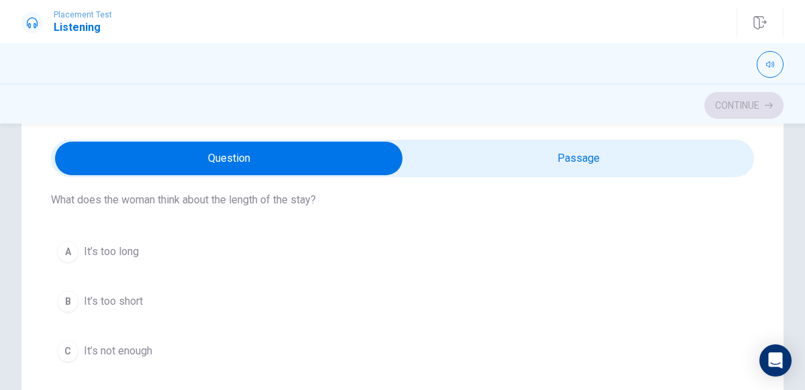
scroll to position [44, 0]
click at [73, 251] on div "A" at bounding box center [67, 251] width 21 height 21
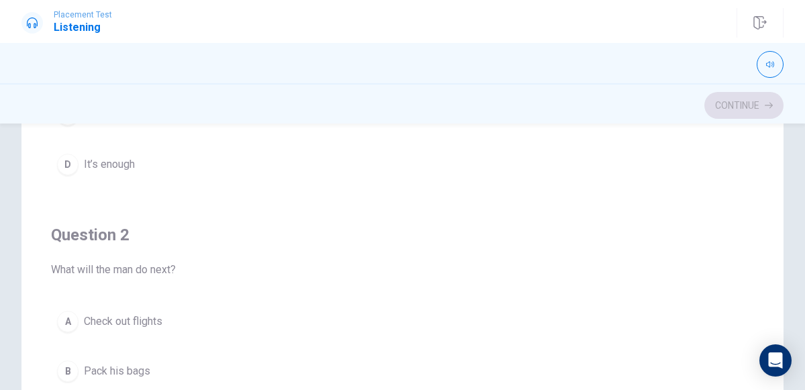
scroll to position [0, 0]
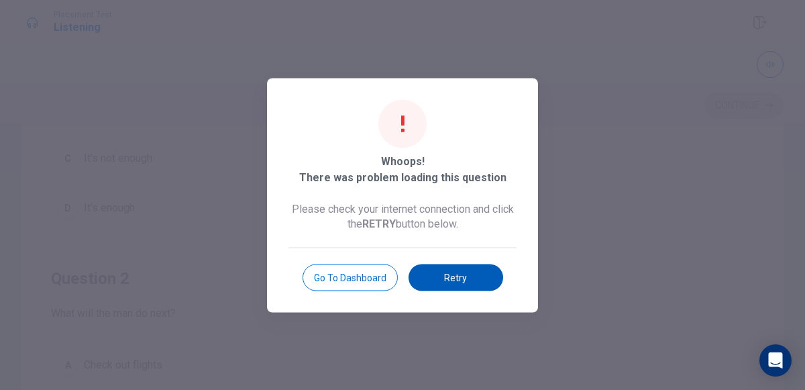
click at [469, 282] on button "Retry" at bounding box center [456, 277] width 95 height 27
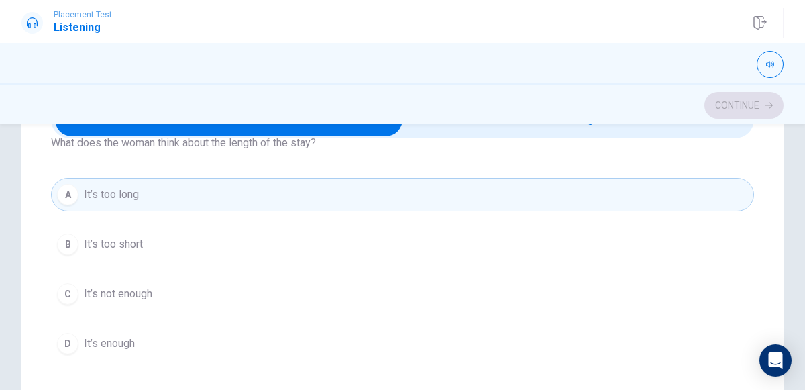
scroll to position [60, 0]
click at [67, 342] on div "D" at bounding box center [67, 345] width 21 height 21
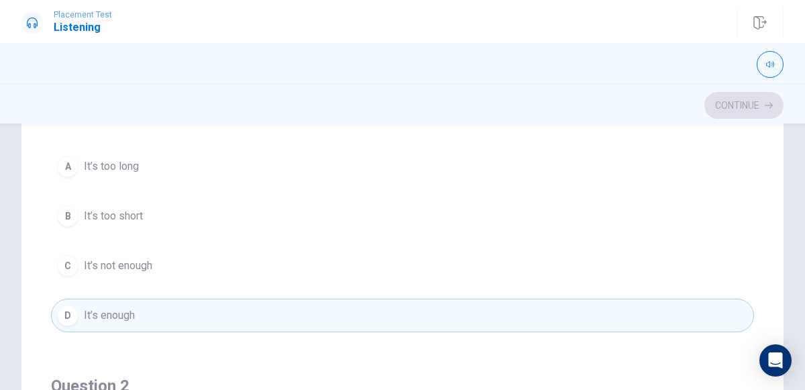
scroll to position [78, 0]
click at [72, 270] on div "C" at bounding box center [67, 262] width 21 height 21
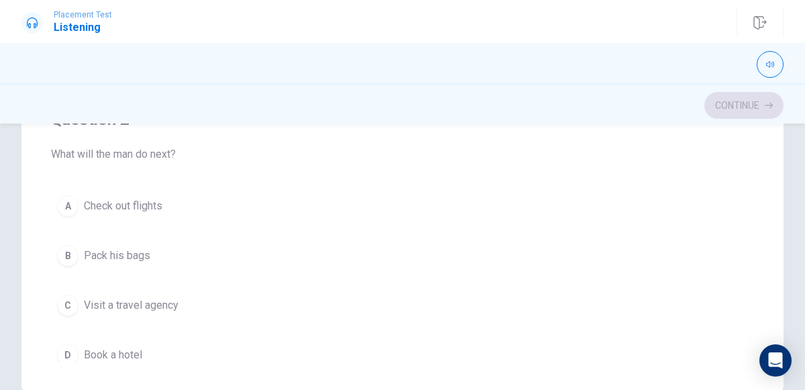
scroll to position [138, 0]
click at [68, 203] on div "A" at bounding box center [67, 205] width 21 height 21
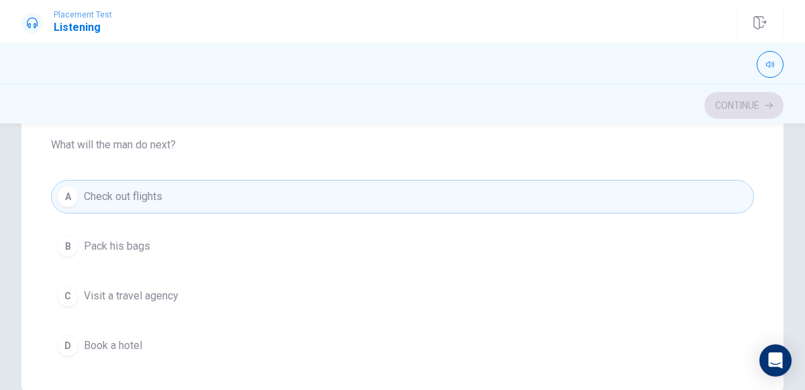
scroll to position [151, 0]
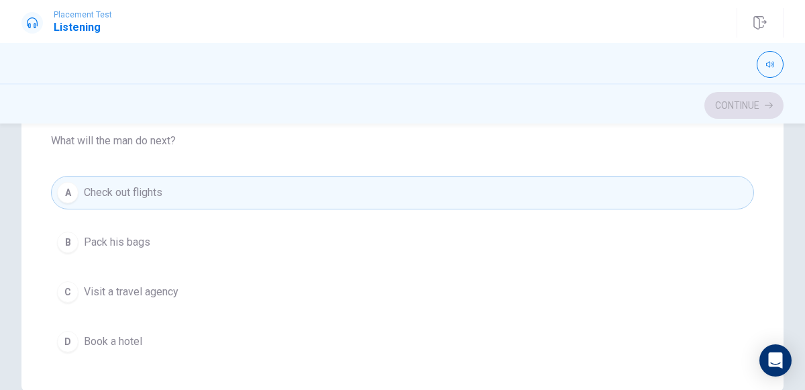
click at [765, 85] on div "Continue" at bounding box center [402, 103] width 805 height 40
click at [769, 65] on icon "button" at bounding box center [770, 64] width 8 height 8
type input "1"
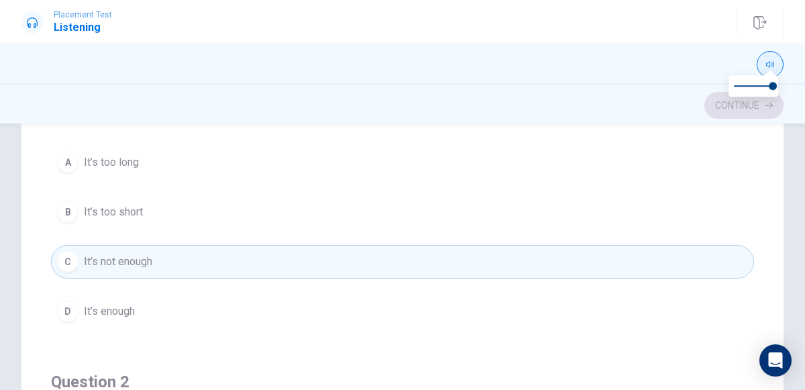
scroll to position [71, 0]
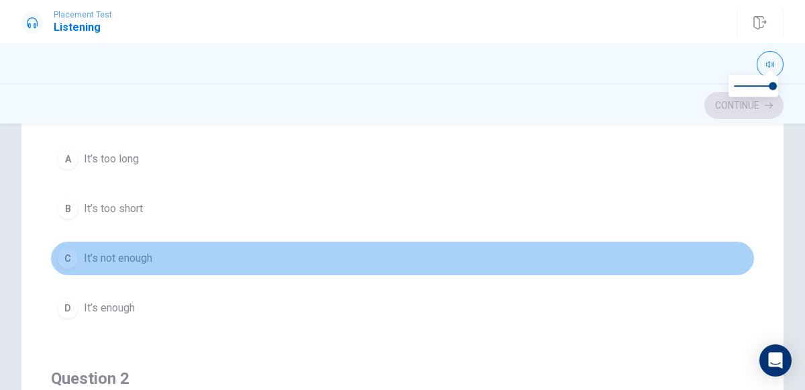
click at [88, 252] on span "It’s not enough" at bounding box center [118, 258] width 68 height 16
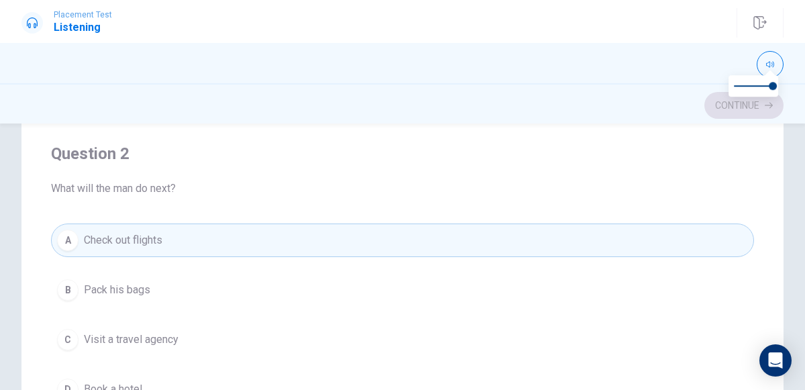
scroll to position [297, 0]
click at [770, 64] on icon "button" at bounding box center [770, 65] width 8 height 6
click at [771, 65] on icon "button" at bounding box center [770, 64] width 8 height 8
click at [770, 64] on icon "button" at bounding box center [770, 65] width 8 height 6
click at [749, 103] on div "Continue" at bounding box center [402, 105] width 762 height 25
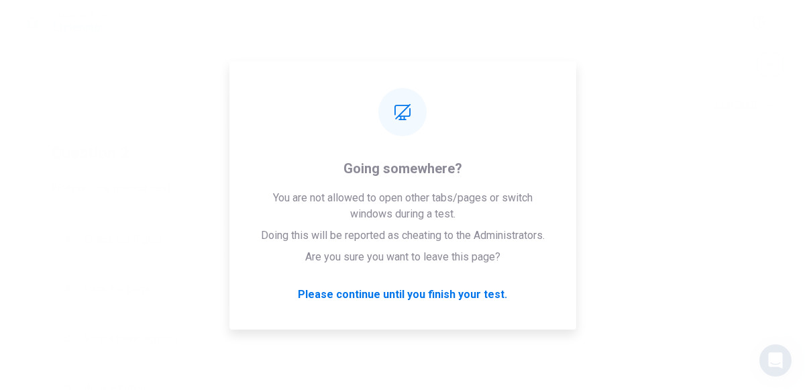
click at [655, 146] on div "You have run out of time Click on continue to move on to the next passage Conti…" at bounding box center [402, 195] width 805 height 390
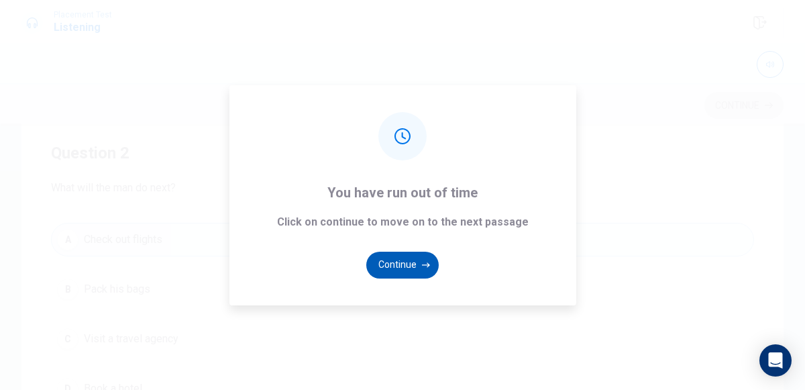
click at [402, 270] on button "Continue" at bounding box center [402, 265] width 72 height 27
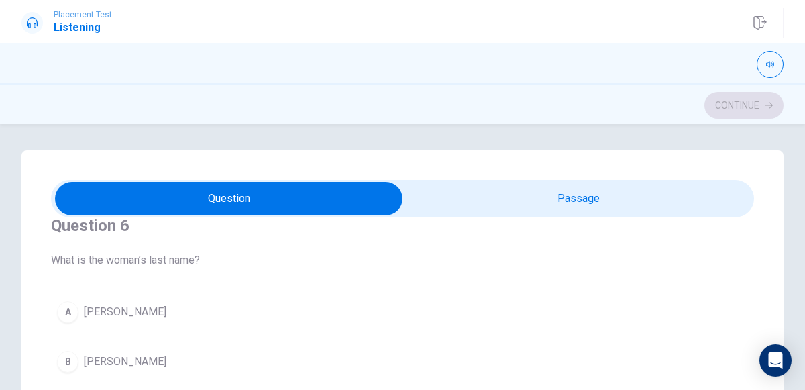
scroll to position [23, 0]
click at [68, 312] on div "A" at bounding box center [67, 312] width 21 height 21
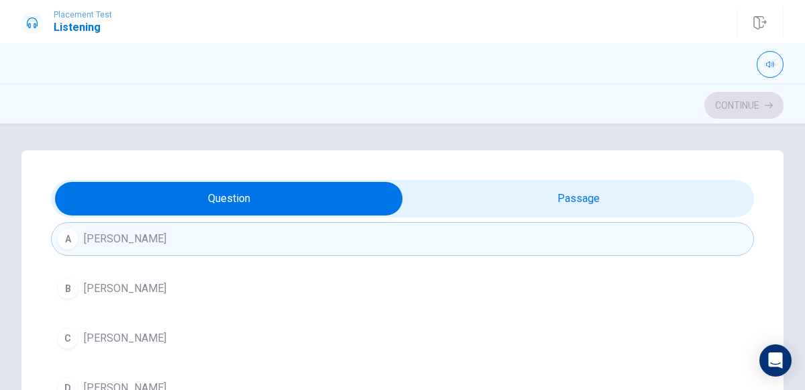
scroll to position [98, 0]
click at [68, 376] on div "D" at bounding box center [67, 386] width 21 height 21
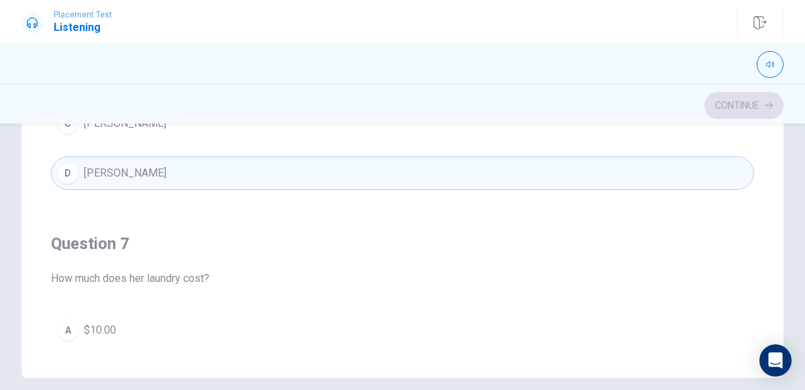
scroll to position [311, 0]
click at [76, 181] on button "[PERSON_NAME]" at bounding box center [402, 174] width 703 height 34
click at [73, 171] on div "D" at bounding box center [67, 173] width 21 height 21
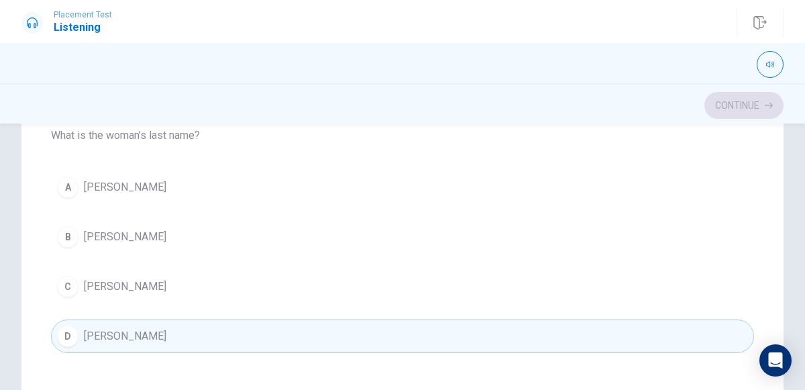
scroll to position [0, 0]
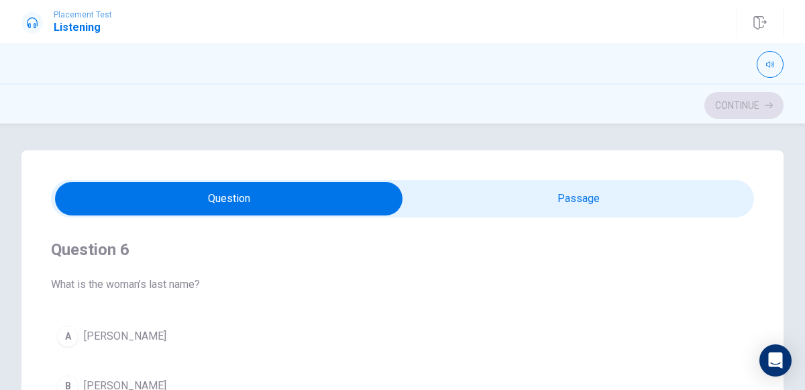
click at [561, 203] on input "checkbox" at bounding box center [228, 199] width 1055 height 34
checkbox input "true"
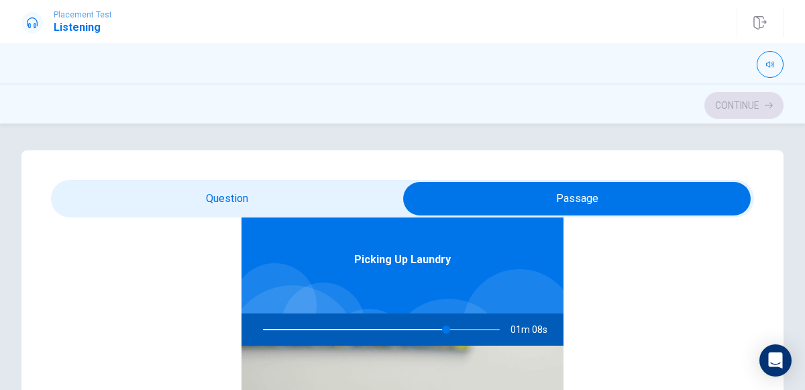
click at [799, 99] on div "Continue" at bounding box center [402, 105] width 805 height 25
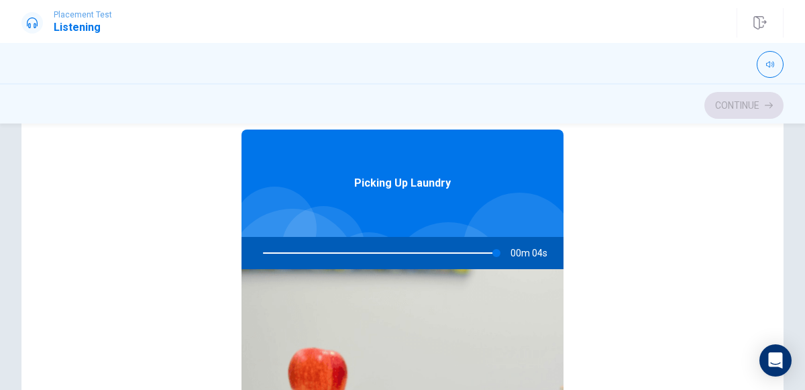
type input "99"
checkbox input "false"
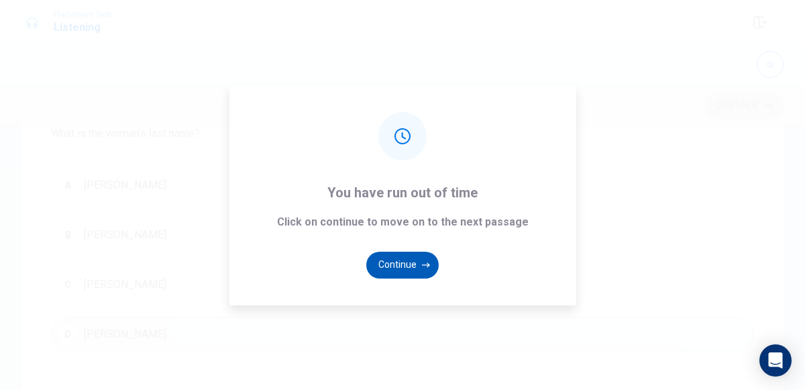
click at [400, 257] on button "Continue" at bounding box center [402, 265] width 72 height 27
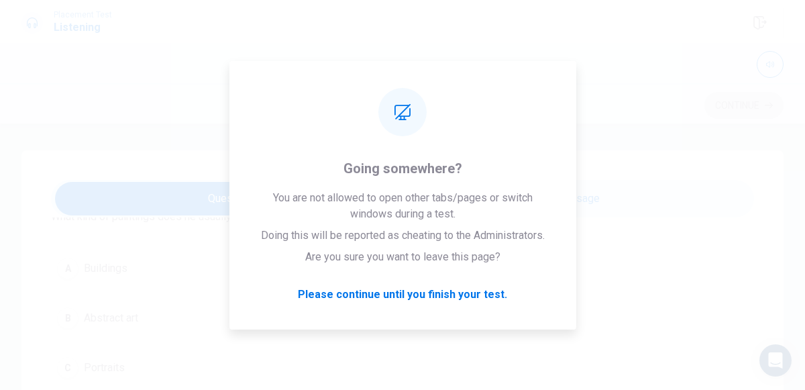
scroll to position [360, 0]
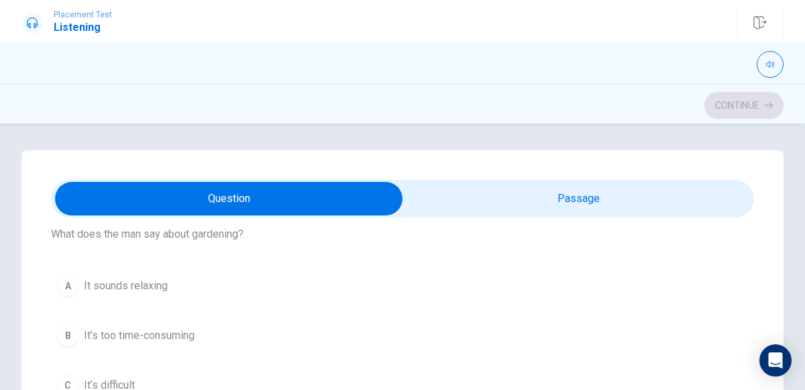
scroll to position [50, 0]
click at [770, 64] on icon "button" at bounding box center [770, 65] width 8 height 6
click at [769, 86] on span at bounding box center [773, 86] width 8 height 8
type input "0"
type input "12"
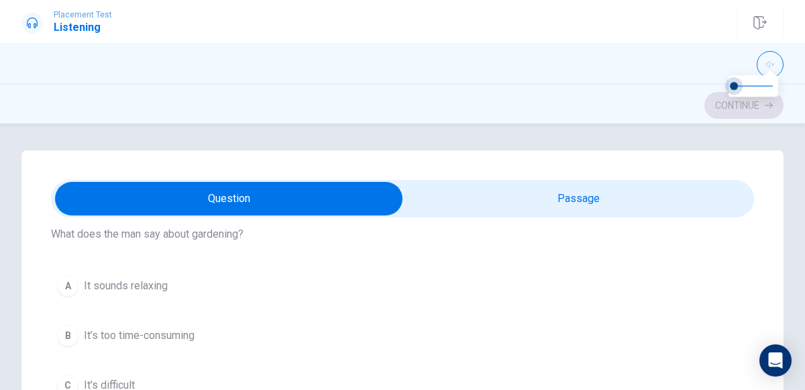
type input "0.1"
type input "12"
type input "0"
type input "13"
type input "0.1"
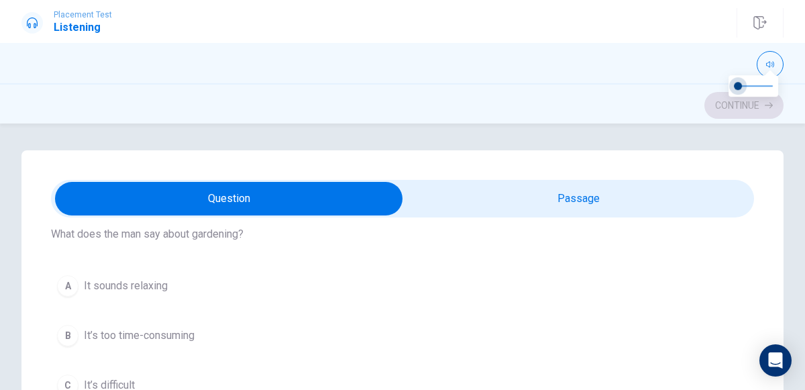
type input "13"
click at [683, 188] on input "checkbox" at bounding box center [228, 199] width 1055 height 34
checkbox input "true"
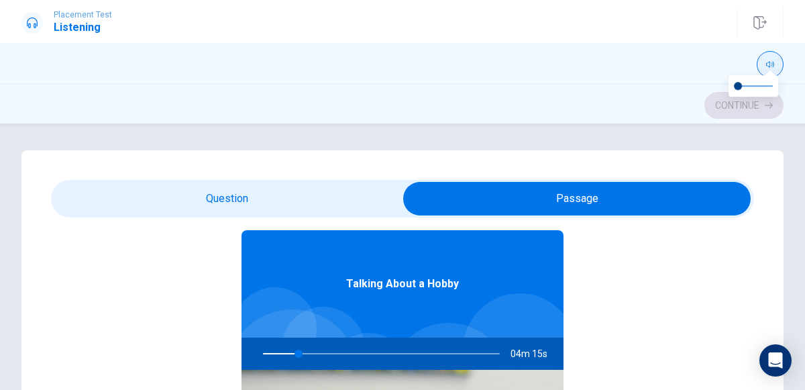
click at [780, 61] on button "button" at bounding box center [770, 64] width 27 height 27
click at [768, 64] on icon "button" at bounding box center [770, 64] width 8 height 8
type input "17"
type input "0"
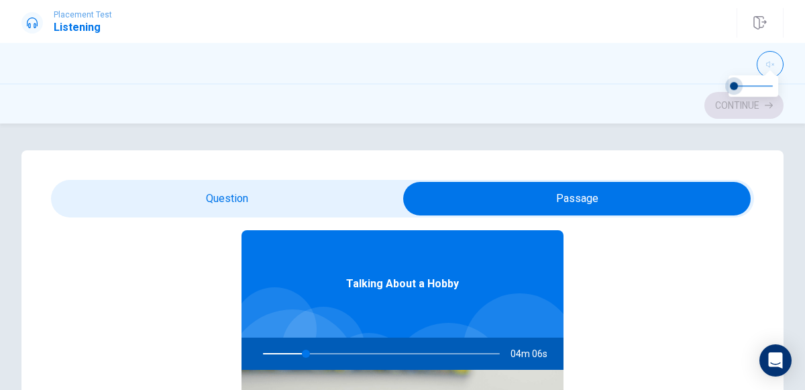
type input "18"
type input "0.1"
type input "18"
type input "0"
click at [722, 46] on div at bounding box center [402, 63] width 805 height 40
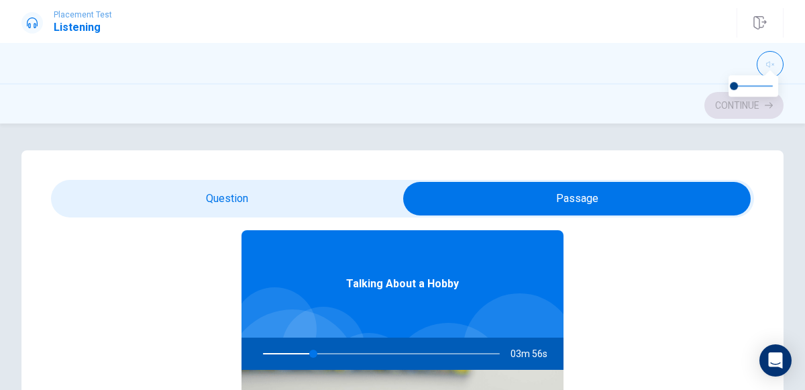
type input "22"
type input "0.1"
type input "22"
type input "0.3"
type input "22"
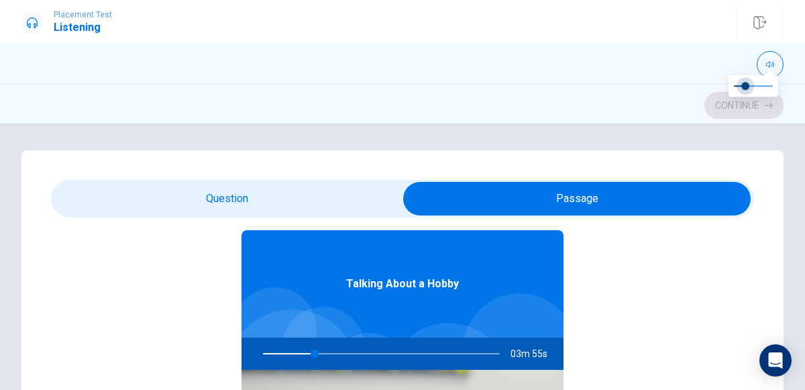
type input "0.5"
type input "22"
type input "0.6"
type input "22"
type input "0.7"
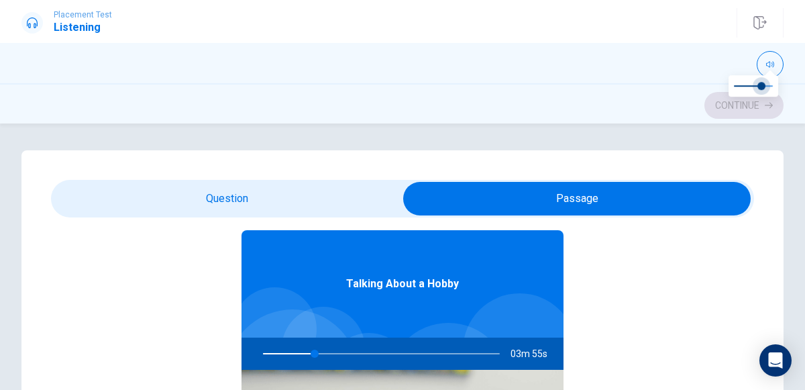
type input "22"
type input "0.8"
type input "22"
type input "0.6"
type input "22"
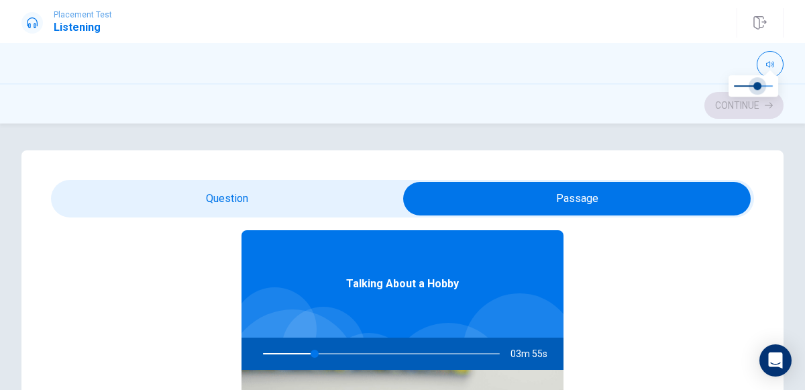
type input "0.1"
type input "22"
type input "0"
type input "22"
click at [345, 202] on input "checkbox" at bounding box center [577, 199] width 1055 height 34
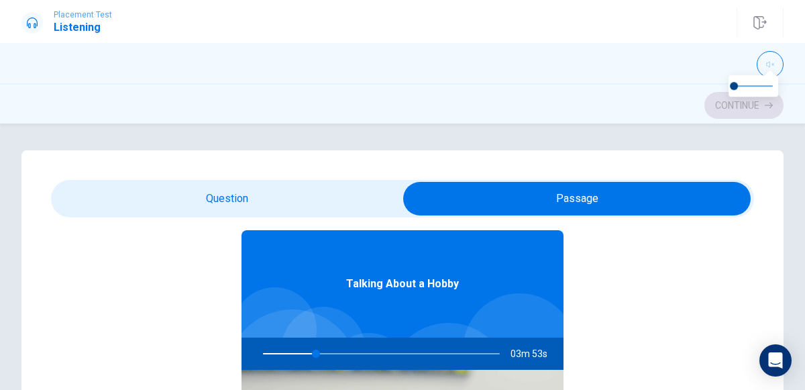
checkbox input "false"
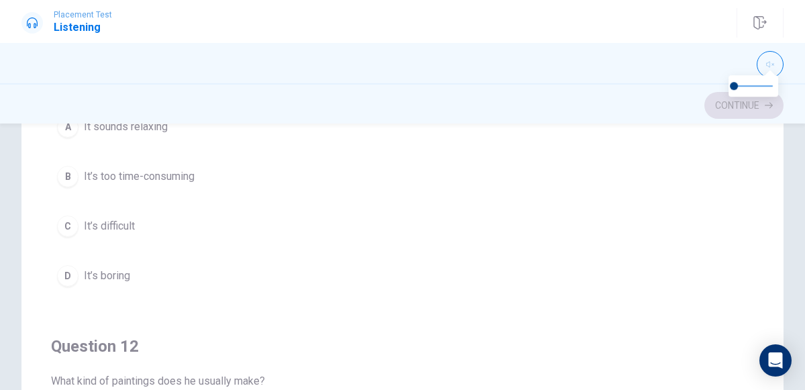
scroll to position [0, 0]
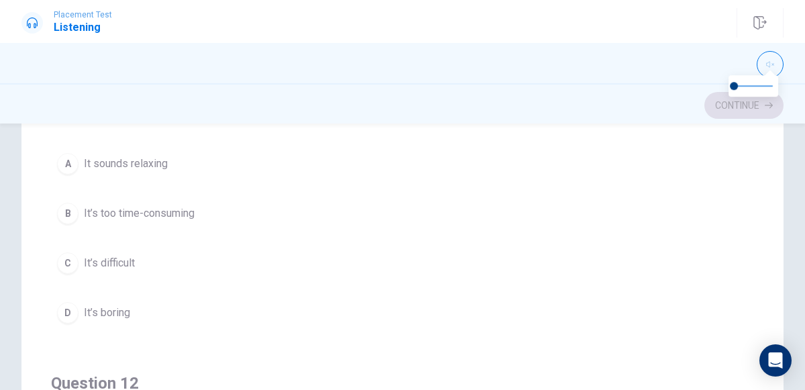
click at [694, 60] on div at bounding box center [402, 64] width 762 height 27
click at [717, 68] on div at bounding box center [402, 64] width 762 height 27
click at [775, 77] on div at bounding box center [754, 85] width 50 height 21
click at [770, 64] on icon "button" at bounding box center [770, 64] width 8 height 8
click at [769, 64] on icon "button" at bounding box center [770, 65] width 8 height 6
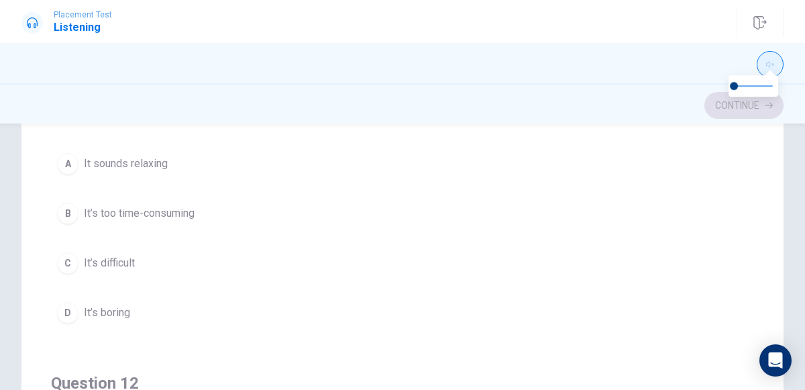
click at [768, 64] on icon "button" at bounding box center [770, 64] width 8 height 8
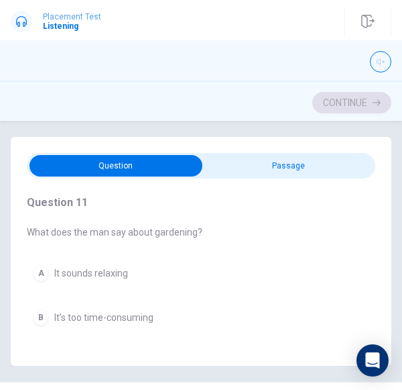
click at [131, 233] on span "What does the man say about gardening?" at bounding box center [201, 232] width 349 height 11
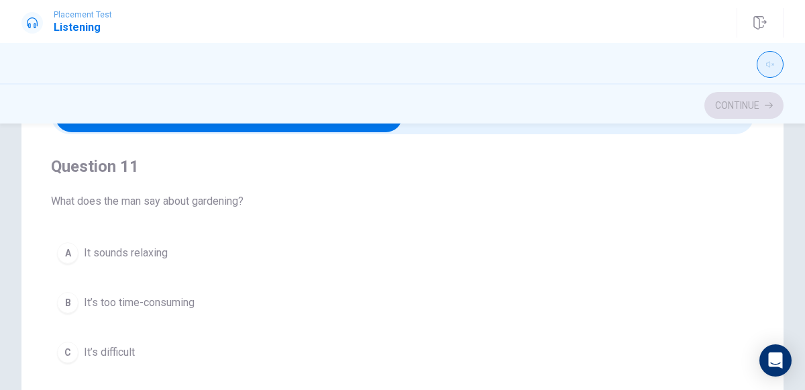
click at [770, 64] on icon "button" at bounding box center [770, 64] width 8 height 8
type input "1"
click at [782, 212] on div "Question 11 What does the man say about gardening? A It sounds relaxing B It’s …" at bounding box center [402, 336] width 762 height 539
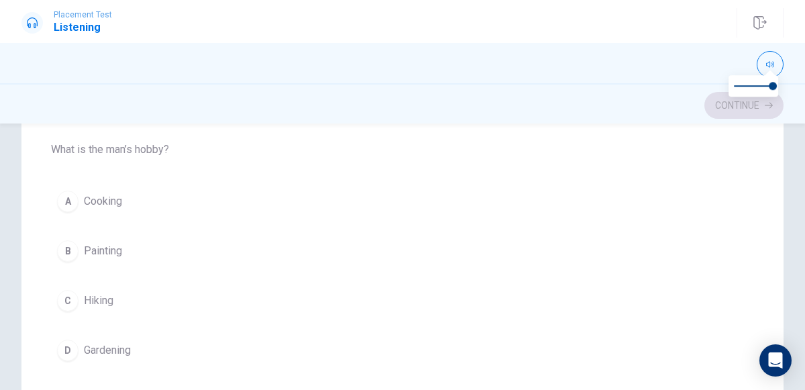
scroll to position [293, 0]
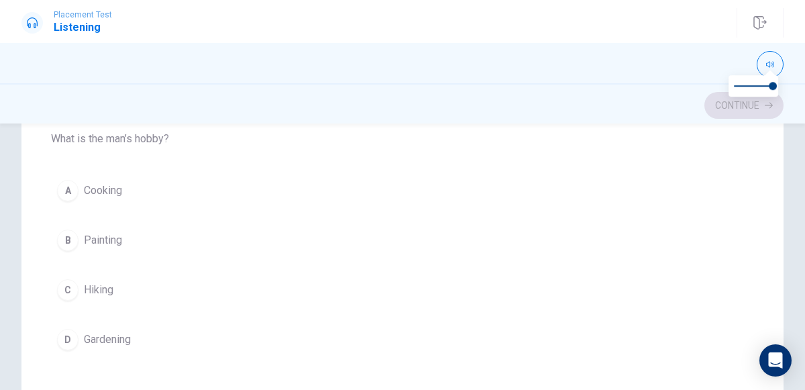
click at [68, 230] on div "B" at bounding box center [67, 239] width 21 height 21
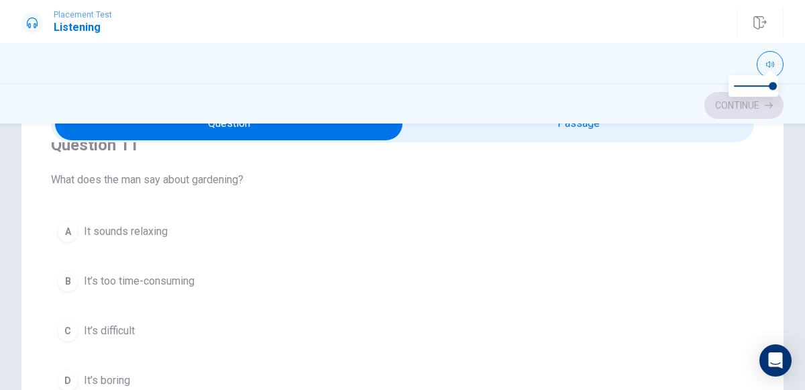
scroll to position [25, 0]
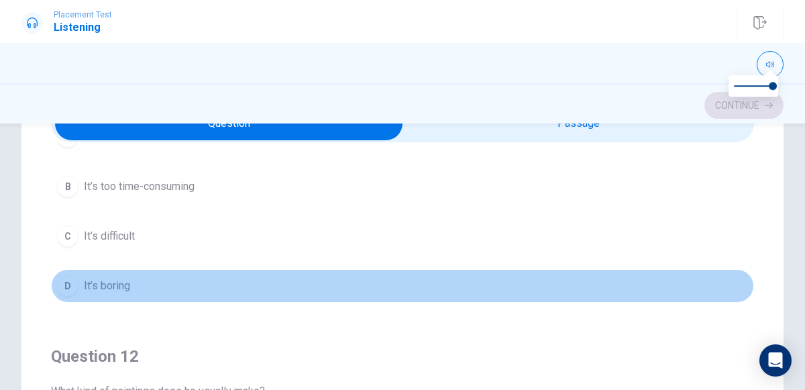
click at [66, 279] on div "D" at bounding box center [67, 285] width 21 height 21
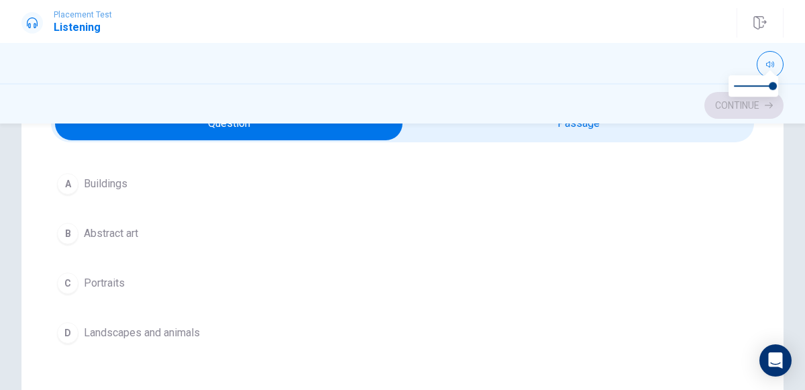
scroll to position [384, 0]
click at [70, 186] on div "A" at bounding box center [67, 182] width 21 height 21
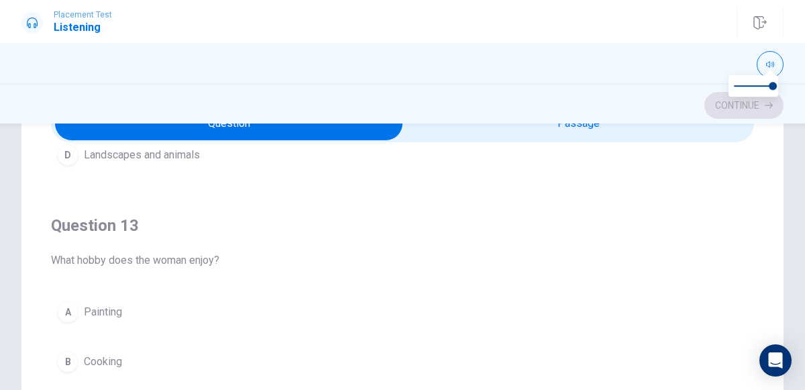
scroll to position [563, 0]
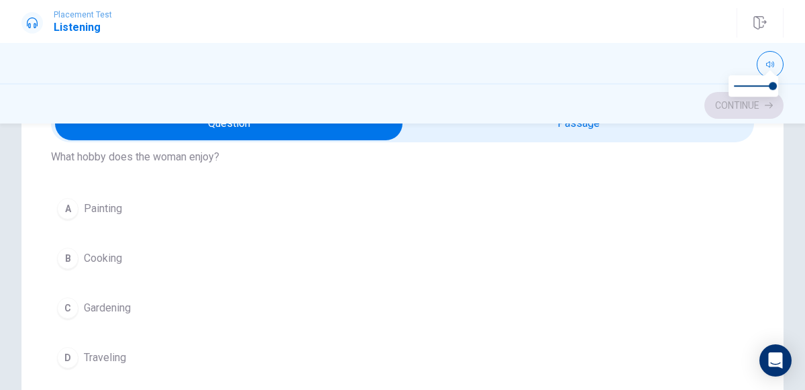
click at [68, 301] on div "C" at bounding box center [67, 307] width 21 height 21
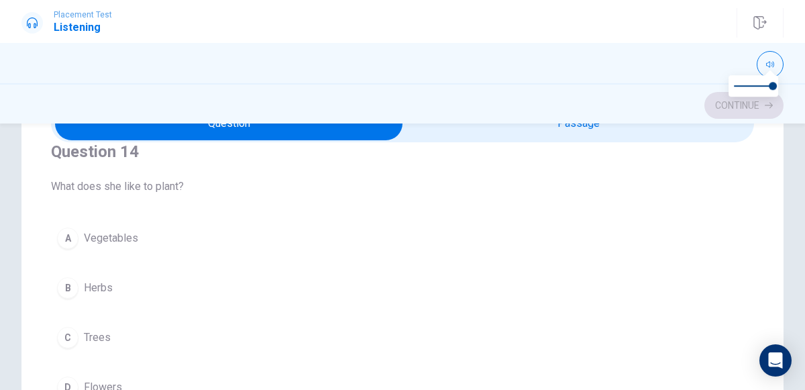
scroll to position [938, 0]
click at [69, 239] on div "A" at bounding box center [67, 240] width 21 height 21
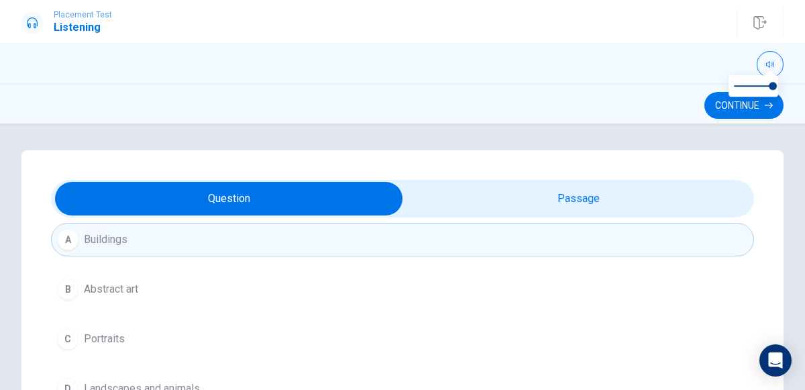
scroll to position [404, 0]
click at [714, 127] on div "Question 11 What does the man say about gardening? A It sounds relaxing B It’s …" at bounding box center [402, 256] width 805 height 266
click at [718, 113] on button "Continue" at bounding box center [743, 105] width 79 height 27
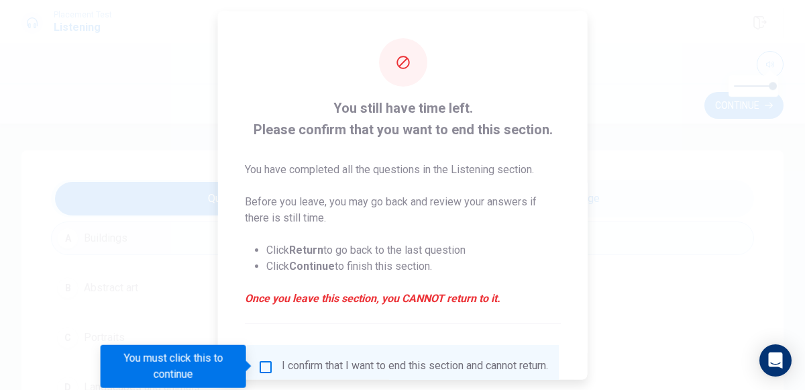
click at [267, 364] on input "You must click this to continue" at bounding box center [266, 366] width 16 height 16
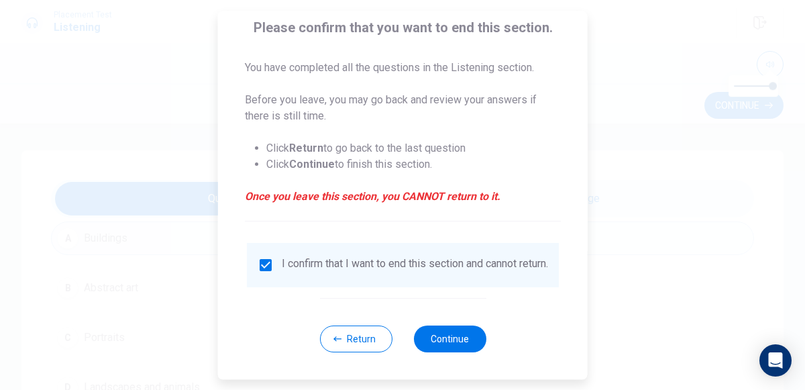
scroll to position [109, 0]
click at [452, 349] on button "Continue" at bounding box center [449, 338] width 72 height 27
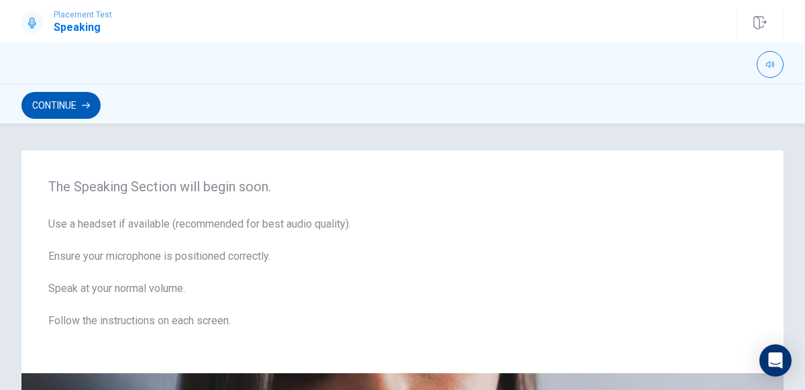
click at [37, 116] on button "Continue" at bounding box center [60, 105] width 79 height 27
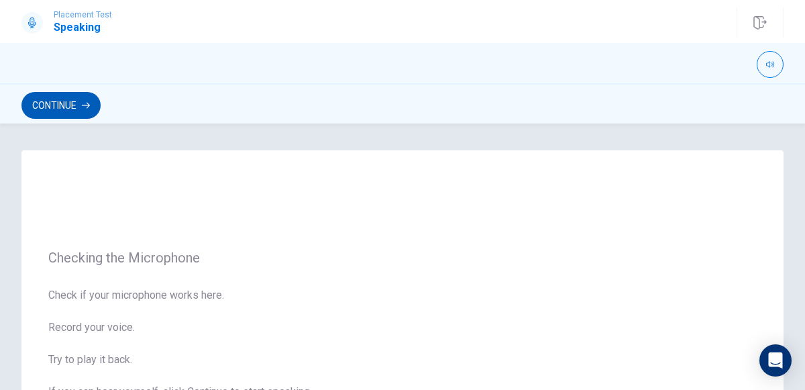
click at [42, 111] on button "Continue" at bounding box center [60, 105] width 79 height 27
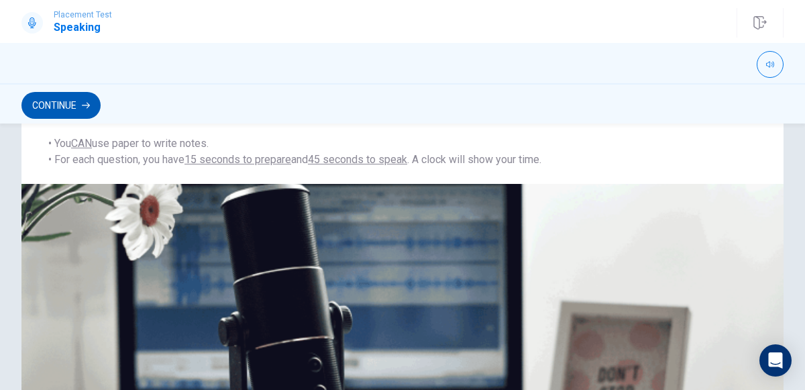
scroll to position [230, 0]
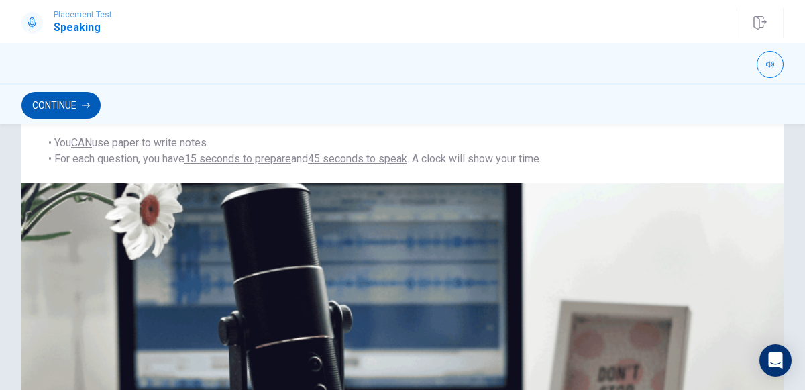
click at [58, 114] on button "Continue" at bounding box center [60, 105] width 79 height 27
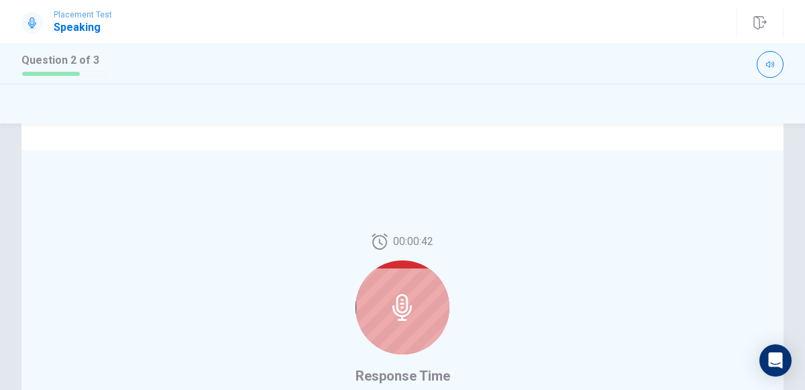
scroll to position [272, 0]
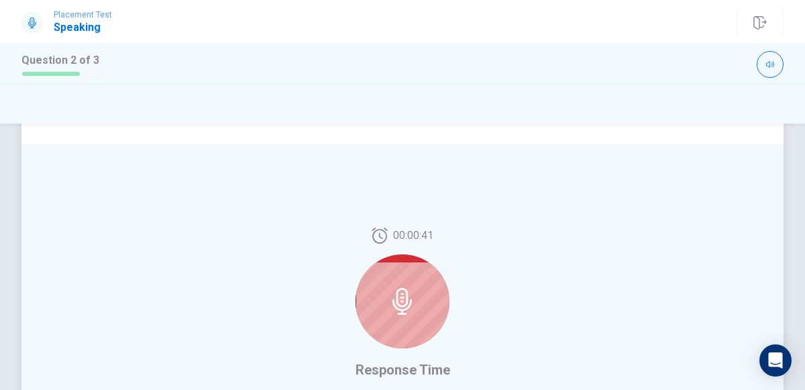
click at [386, 292] on div at bounding box center [403, 301] width 94 height 94
click at [399, 293] on icon at bounding box center [402, 301] width 27 height 27
drag, startPoint x: 804, startPoint y: 288, endPoint x: 799, endPoint y: 235, distance: 53.2
click at [799, 235] on div "Do you enjoy picnics? What food would you bring? For example, would you bring s…" at bounding box center [402, 256] width 805 height 266
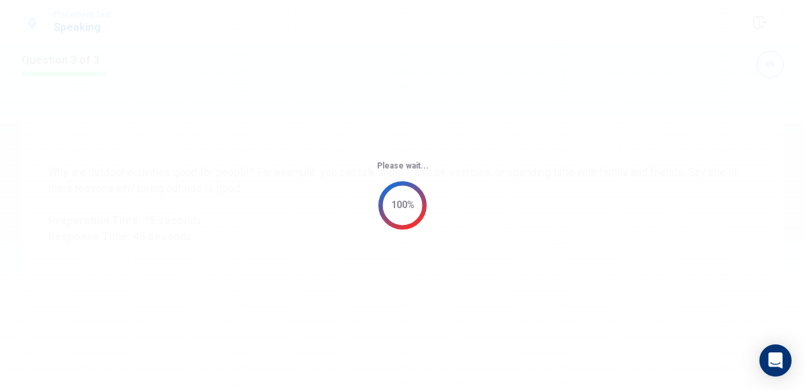
scroll to position [0, 0]
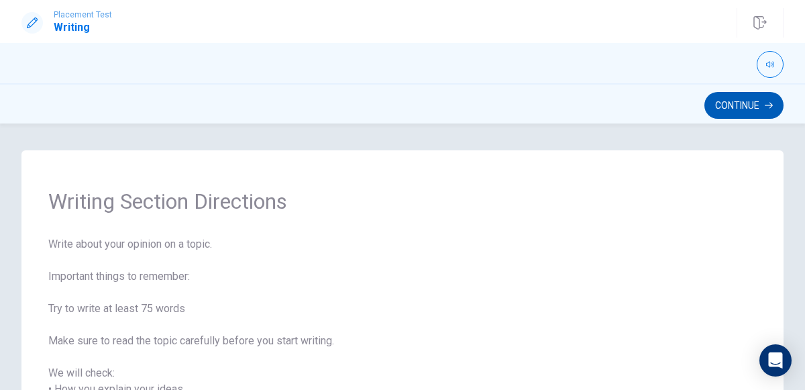
click at [729, 105] on button "Continue" at bounding box center [743, 105] width 79 height 27
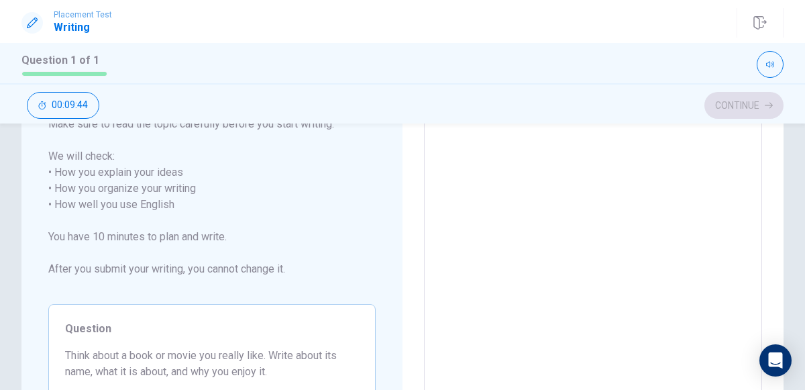
scroll to position [194, 0]
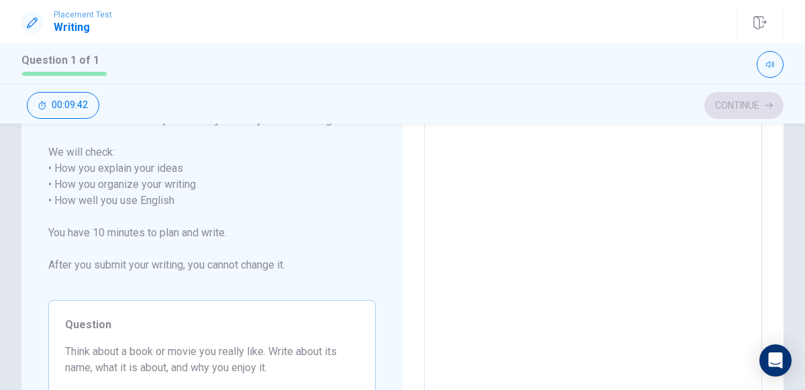
click at [490, 195] on textarea at bounding box center [592, 201] width 319 height 372
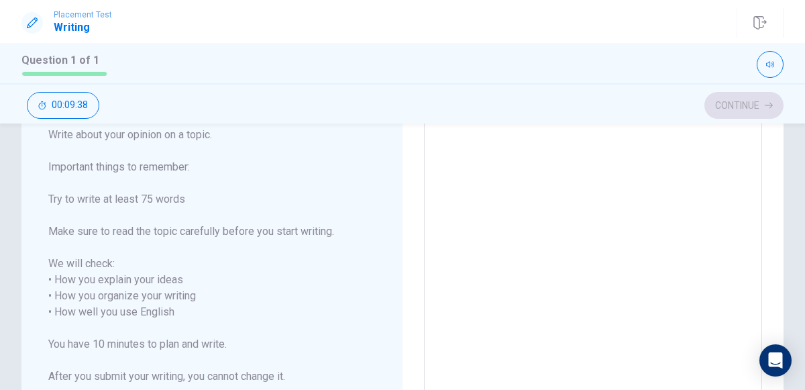
scroll to position [14, 0]
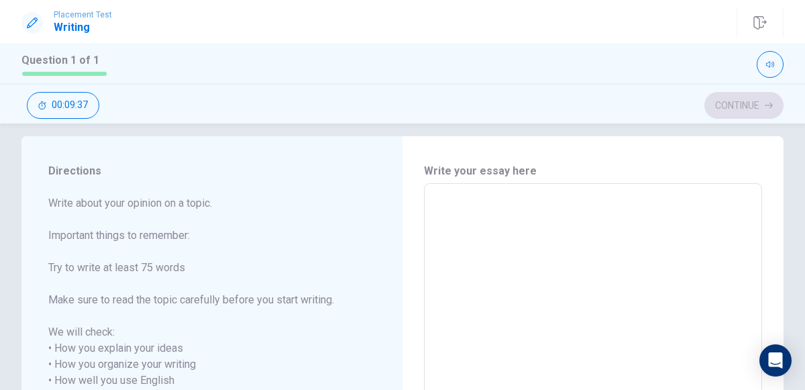
drag, startPoint x: 795, startPoint y: 209, endPoint x: 801, endPoint y: 225, distance: 17.2
click at [801, 225] on div "Directions Write about your opinion on a topic. Important things to remember: T…" at bounding box center [402, 256] width 805 height 266
click at [634, 222] on textarea at bounding box center [592, 381] width 319 height 372
type textarea "I"
type textarea "x"
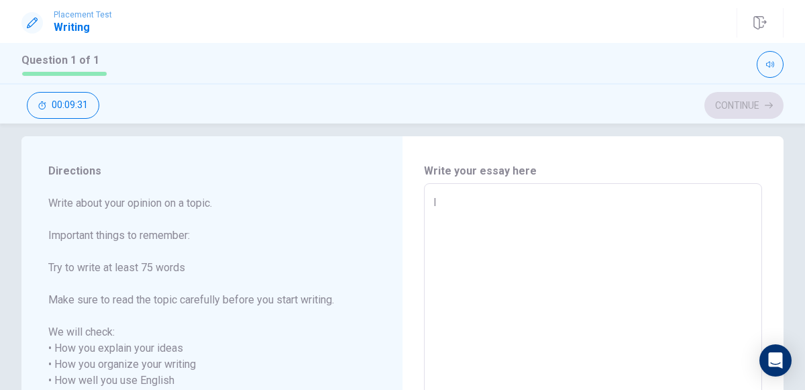
type textarea "I"
type textarea "x"
type textarea "I e"
type textarea "x"
type textarea "I ex"
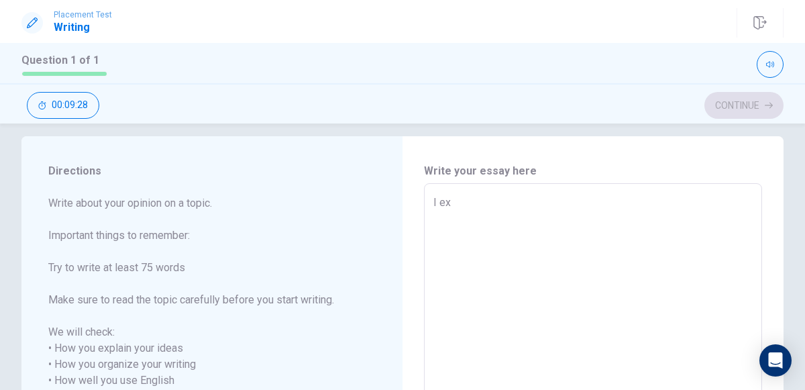
type textarea "x"
type textarea "I exp"
type textarea "x"
type textarea "I expl"
type textarea "x"
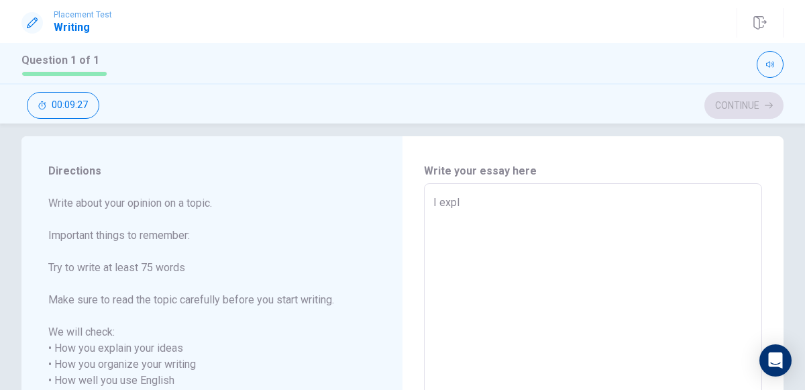
type textarea "I expla"
type textarea "x"
type textarea "I explai"
type textarea "x"
type textarea "I explain"
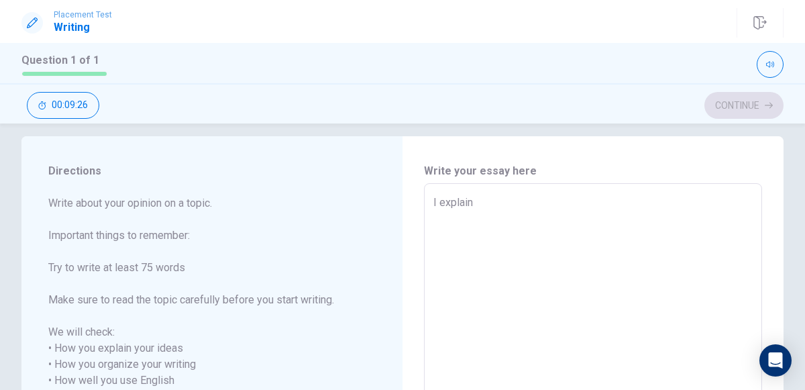
type textarea "x"
type textarea "I explaine"
type textarea "x"
type textarea "I explained"
type textarea "x"
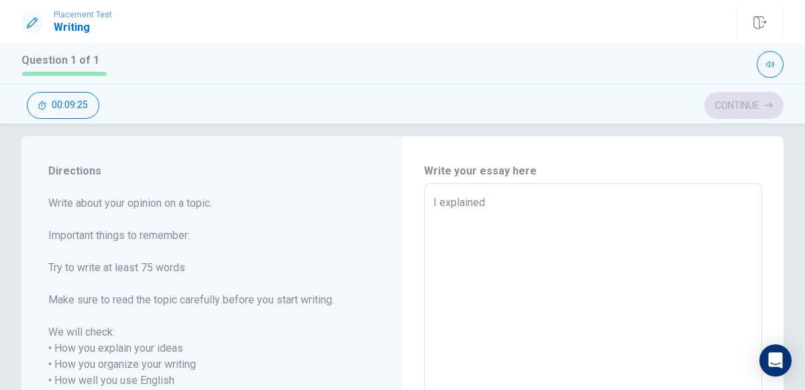
type textarea "I explained"
type textarea "x"
type textarea "I explained m"
type textarea "x"
type textarea "I explained my"
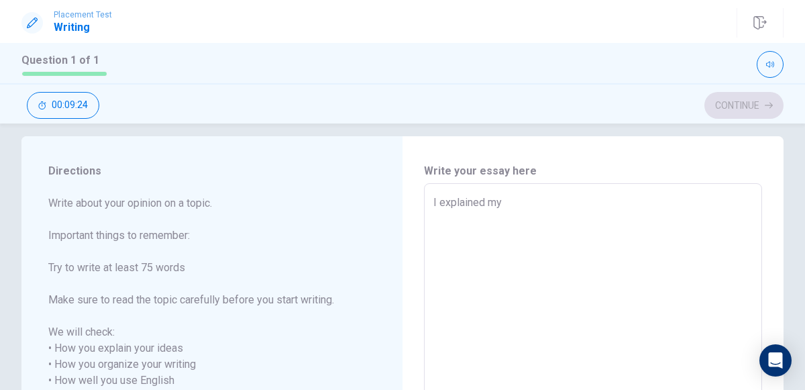
type textarea "x"
type textarea "I explained my"
type textarea "x"
type textarea "I explained my i"
type textarea "x"
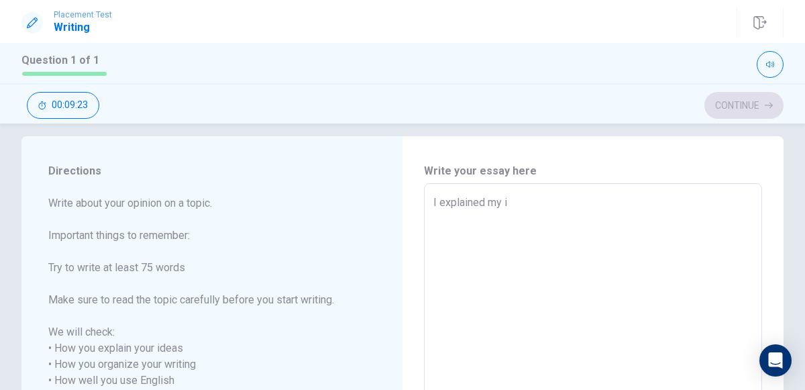
type textarea "I explained my id"
type textarea "x"
type textarea "I explained my ide"
type textarea "x"
type textarea "I explained my idei"
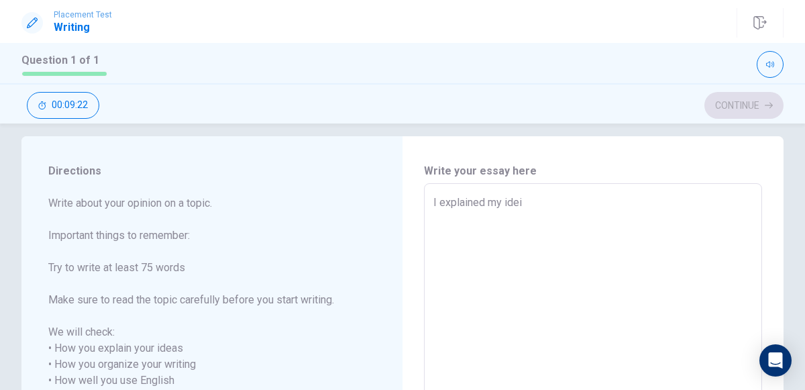
type textarea "x"
type textarea "I explained my ideia"
type textarea "x"
type textarea "I explained my ideias"
type textarea "x"
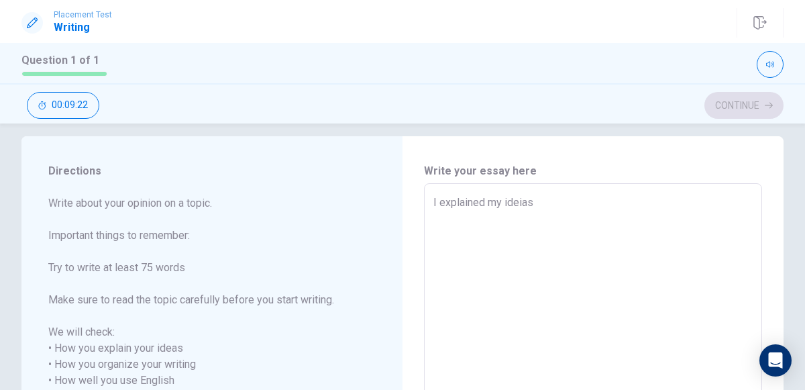
type textarea "I explained my ideias"
type textarea "x"
type textarea "I explained my ideias"
type textarea "x"
type textarea "I explained my ideias"
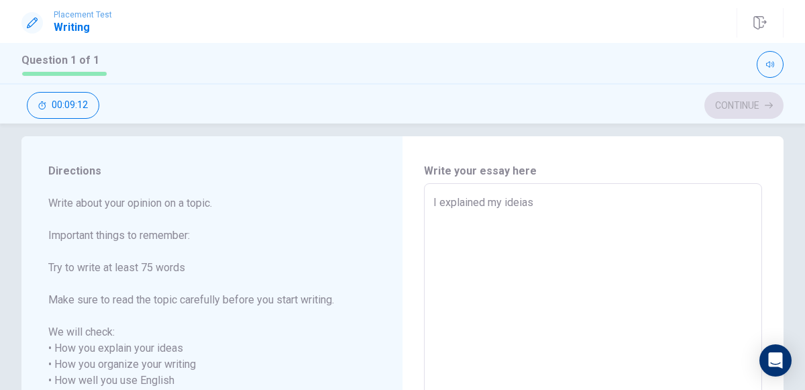
click at [440, 203] on textarea "I explained my ideias" at bounding box center [592, 381] width 319 height 372
click at [557, 214] on textarea "I explained my ideias" at bounding box center [592, 381] width 319 height 372
type textarea "x"
type textarea "I explained my ideias d"
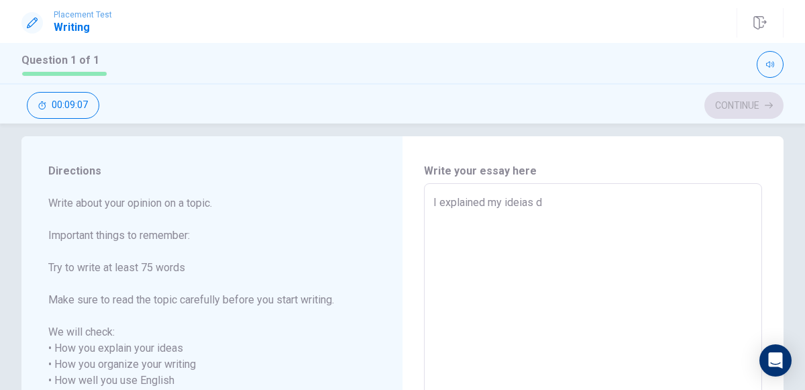
type textarea "x"
type textarea "I explained my ideias do"
type textarea "x"
type textarea "I explained my ideias doi"
type textarea "x"
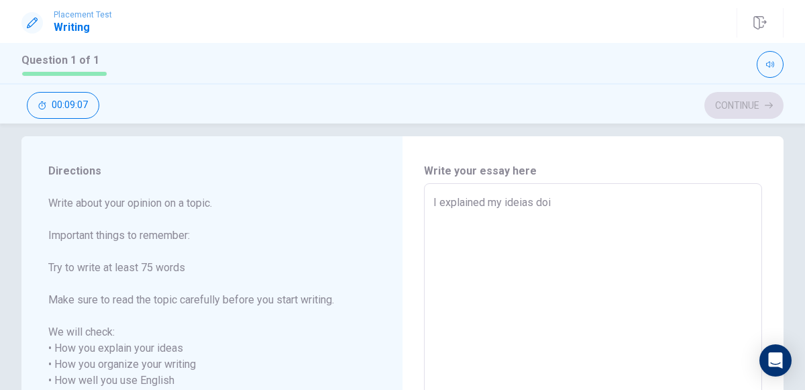
type textarea "I explained my ideias doin"
type textarea "x"
type textarea "I explained my ideias doing"
type textarea "x"
type textarea "I explained my ideias doing"
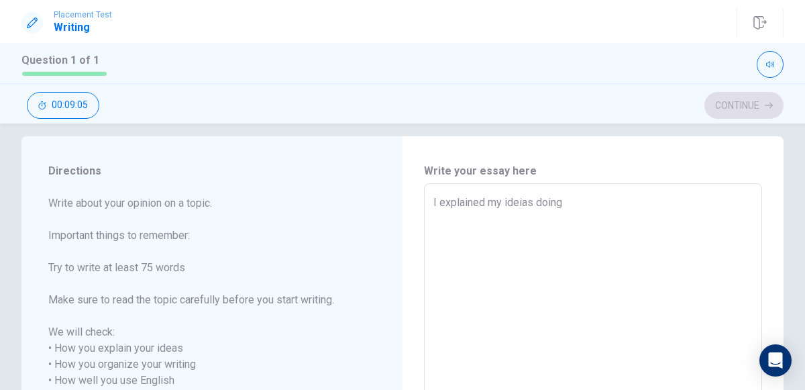
type textarea "x"
type textarea "I explained my ideias doing a"
type textarea "x"
type textarea "I explained my ideias doing"
type textarea "x"
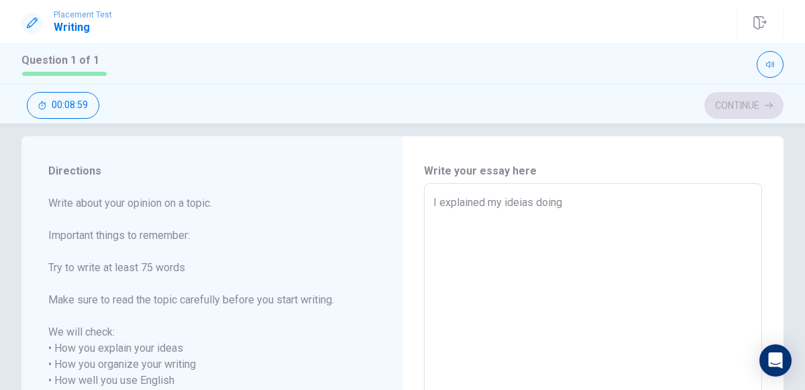
type textarea "I explained my ideias doing i"
type textarea "x"
type textarea "I explained my ideias doing in"
type textarea "x"
type textarea "I explained my ideias doing in"
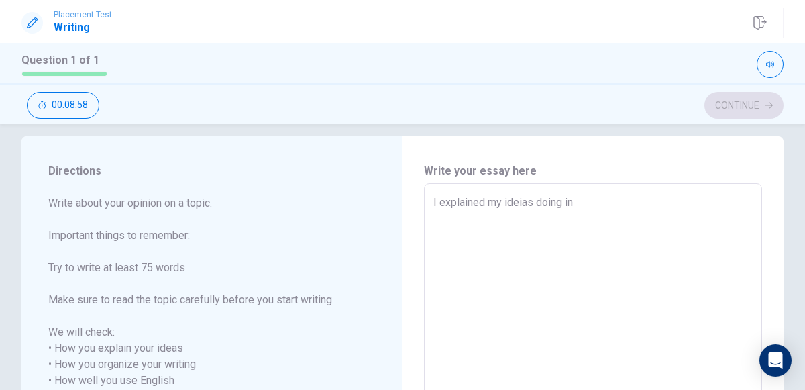
type textarea "x"
type textarea "I explained my ideias doing in m"
type textarea "x"
type textarea "I explained my ideias doing in my"
type textarea "x"
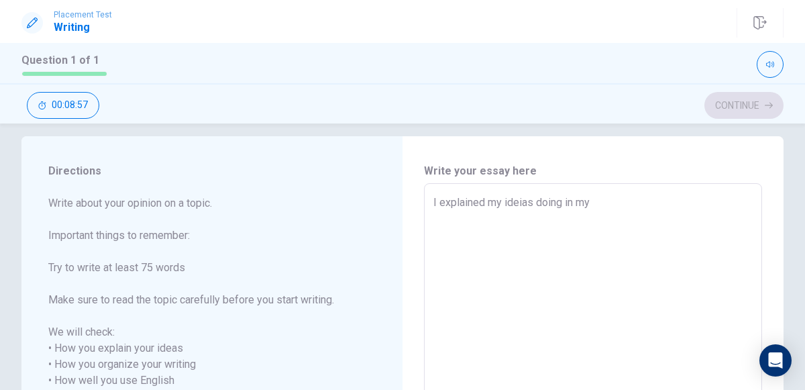
type textarea "I explained my ideias doing in my"
type textarea "x"
type textarea "I explained my ideias doing in my m"
type textarea "x"
type textarea "I explained my ideias doing in my mi"
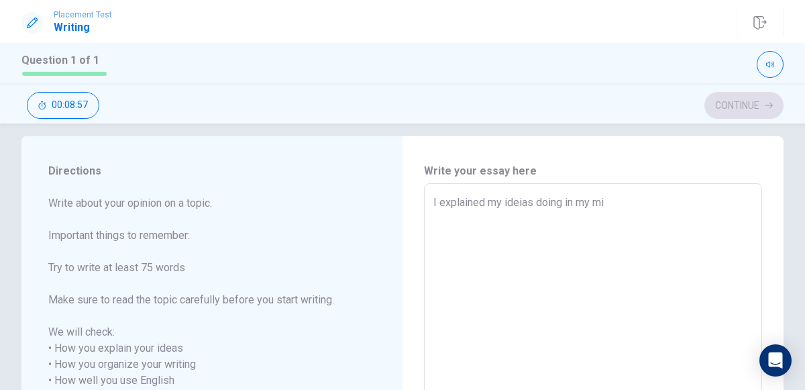
type textarea "x"
type textarea "I explained my ideias doing in my min"
type textarea "x"
type textarea "I explained my ideias doing in my minf"
type textarea "x"
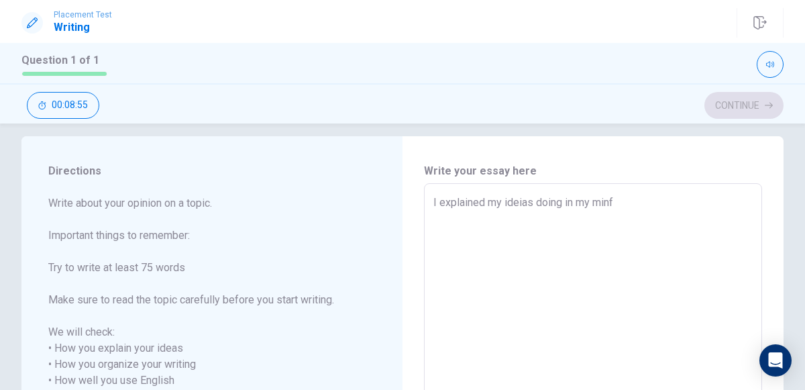
type textarea "I explained my ideias doing in my min"
type textarea "x"
type textarea "I explained my ideias doing in my mind"
type textarea "x"
type textarea "I explained my ideias doing in my mind"
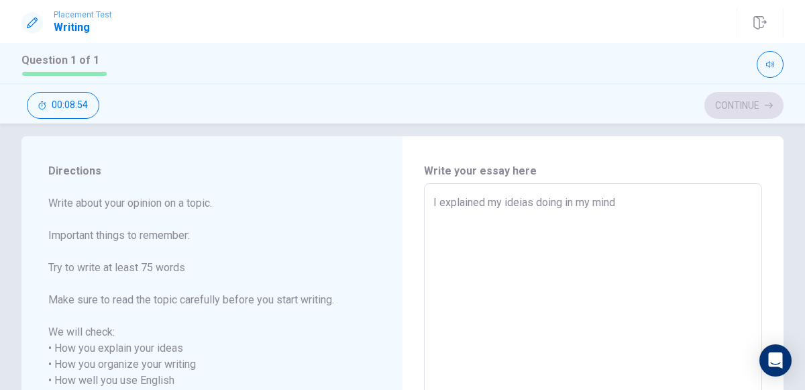
type textarea "x"
type textarea "I explained my ideias doing in my mind a"
type textarea "x"
type textarea "I explained my ideias doing in my mind a"
type textarea "x"
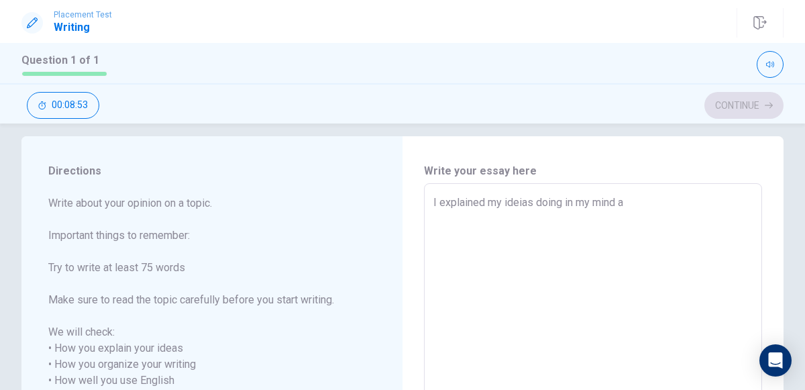
type textarea "I explained my ideias doing in my mind a o"
type textarea "x"
type textarea "I explained my ideias doing in my mind a or"
type textarea "x"
type textarea "I explained my ideias doing in my mind a org"
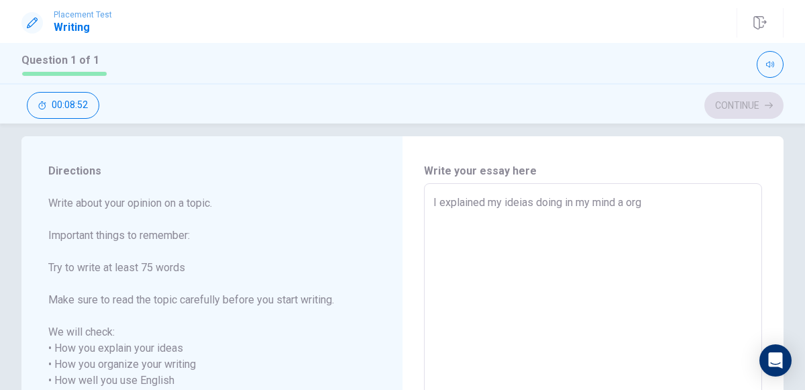
type textarea "x"
type textarea "I explained my ideias doing in my mind a orga"
type textarea "x"
type textarea "I explained my ideias doing in my mind a organ"
type textarea "x"
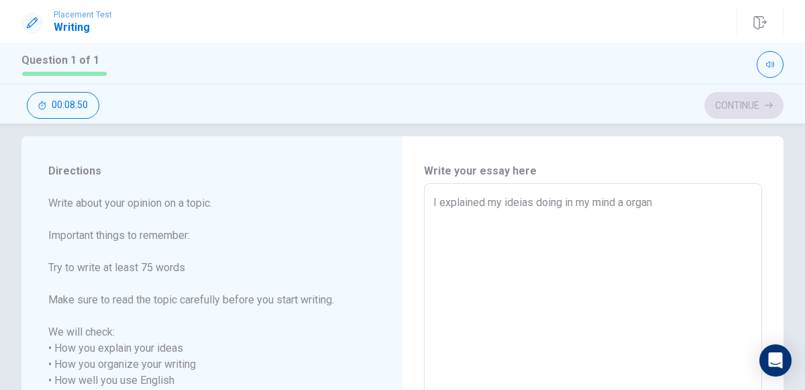
type textarea "I explained my ideias doing in my mind a organi"
type textarea "x"
type textarea "I explained my ideias doing in my mind a organiz"
type textarea "x"
type textarea "I explained my ideias doing in my mind a organiza"
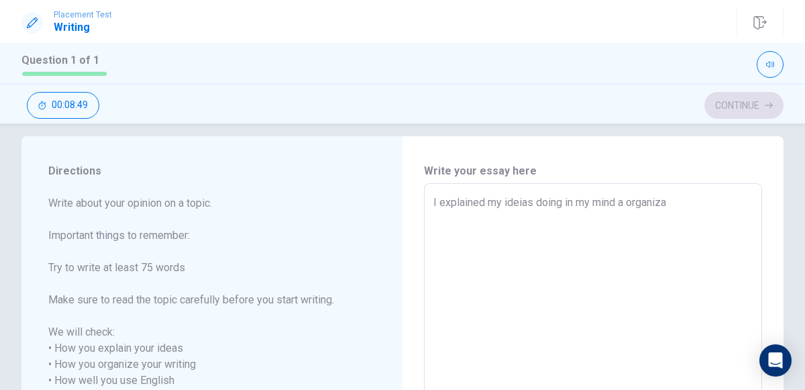
type textarea "x"
type textarea "I explained my ideias doing in my mind a organizat"
type textarea "x"
type textarea "I explained my ideias doing in my mind a organizati"
type textarea "x"
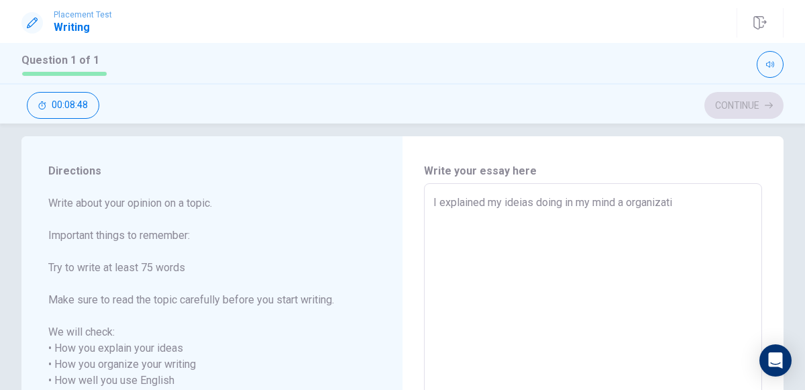
type textarea "I explained my ideias doing in my mind a organizatio"
type textarea "x"
type textarea "I explained my ideias doing in my mind a organization"
type textarea "x"
type textarea "I explained my ideias doing in my mind a organization"
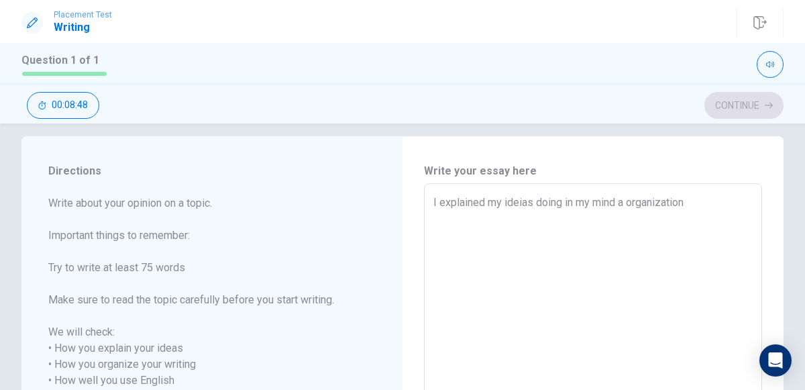
type textarea "x"
type textarea "I explained my ideias doing in my mind a organization"
type textarea "x"
type textarea "I explained my ideias doing in my mind a organization,"
type textarea "x"
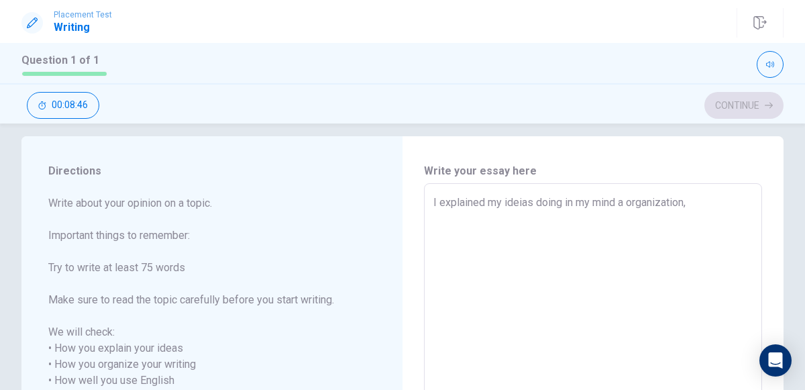
type textarea "I explained my ideias doing in my mind a organization,"
type textarea "x"
type textarea "I explained my ideias doing in my mind a organization, s"
type textarea "x"
type textarea "I explained my ideias doing in my mind a organization, se"
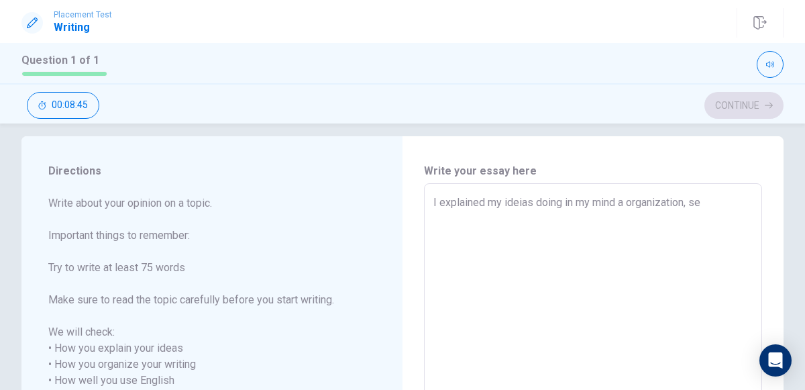
type textarea "x"
type textarea "I explained my ideias doing in my mind a organization, sep"
type textarea "x"
type textarea "I explained my ideias doing in my mind a organization, sepa"
type textarea "x"
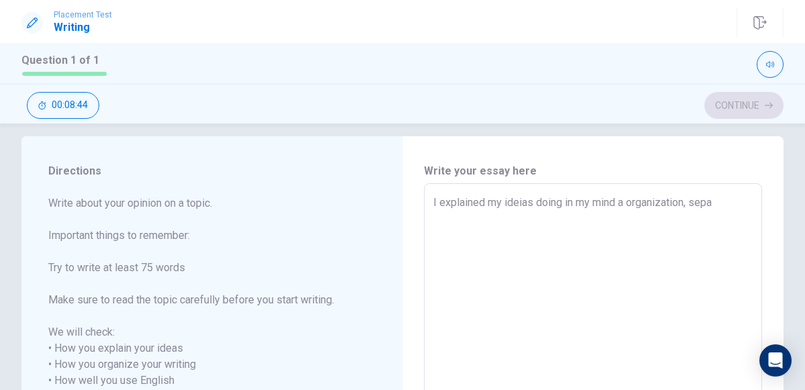
type textarea "I explained my ideias doing in my mind a organization, separ"
type textarea "x"
type textarea "I explained my ideias doing in my mind a organization, separa"
type textarea "x"
type textarea "I explained my ideias doing in my mind a organization, separat"
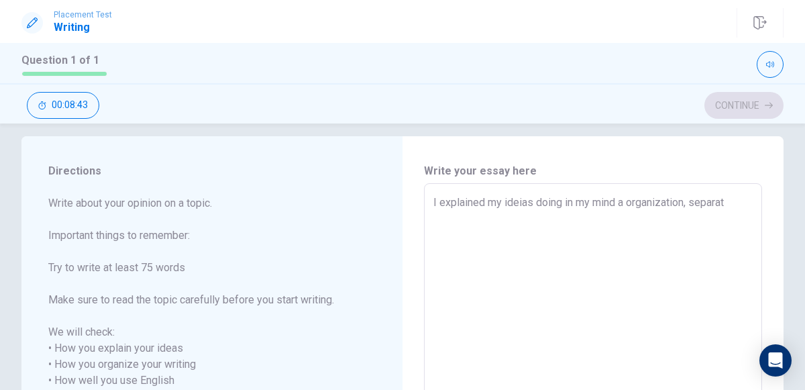
type textarea "x"
type textarea "I explained my ideias doing in my mind a organization, separati"
type textarea "x"
type textarea "I explained my ideias doing in my mind a organization, separatin"
type textarea "x"
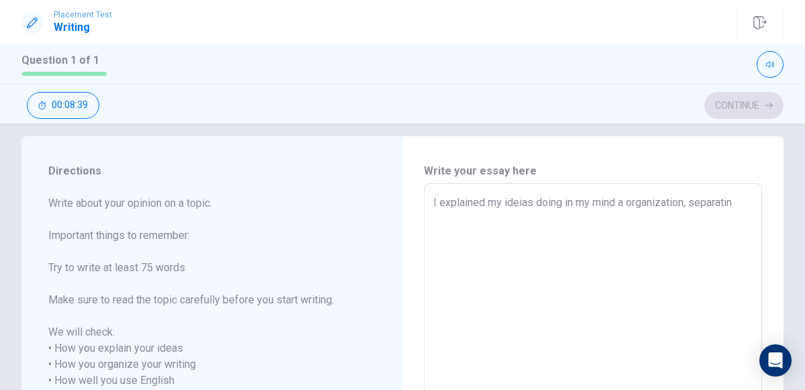
type textarea "I explained my ideias doing in my mind a organization, separating"
type textarea "x"
type textarea "I explained my ideias doing in my mind a organization, separatin"
type textarea "x"
type textarea "I explained my ideias doing in my mind a organization, separating"
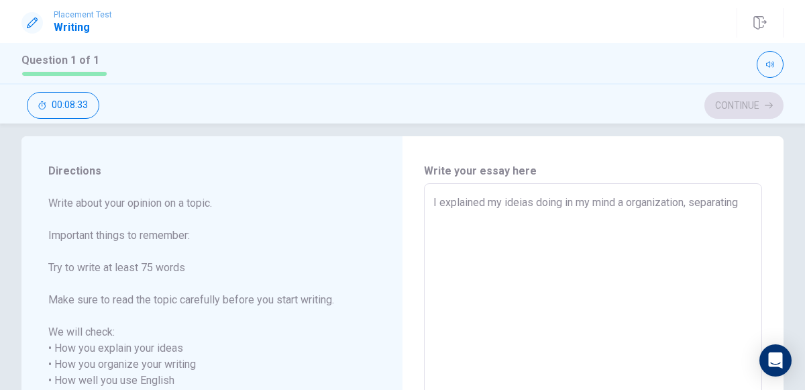
type textarea "x"
type textarea "I explained my ideias doing in my mind a organization, separatin"
type textarea "x"
type textarea "I explained my ideias doing in my mind a organization, separati"
type textarea "x"
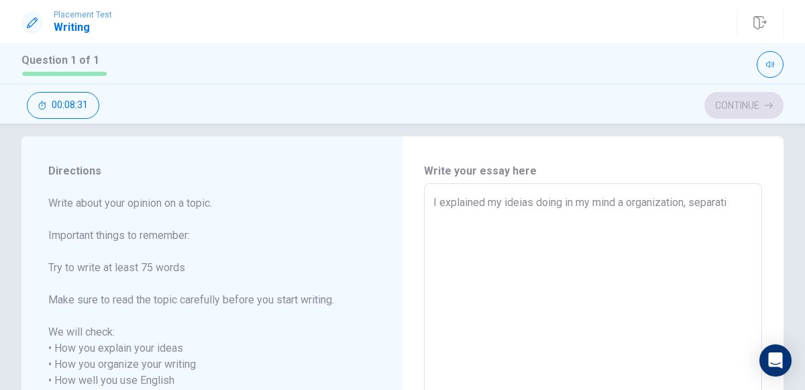
type textarea "I explained my ideias doing in my mind a organization, separat"
type textarea "x"
type textarea "I explained my ideias doing in my mind a organization, separath"
type textarea "x"
type textarea "I explained my ideias doing in my mind a organization, separathi"
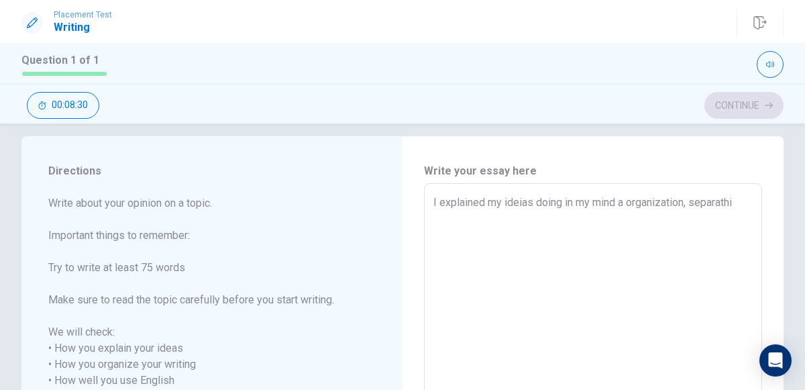
type textarea "x"
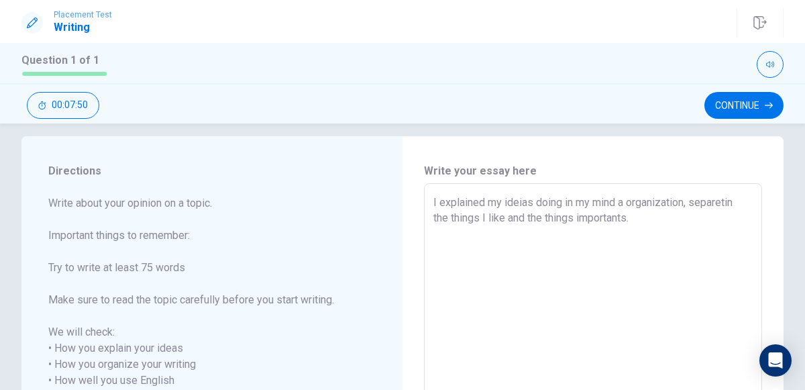
click at [741, 205] on textarea "I explained my ideias doing in my mind a organization, separetin the things I l…" at bounding box center [592, 381] width 319 height 372
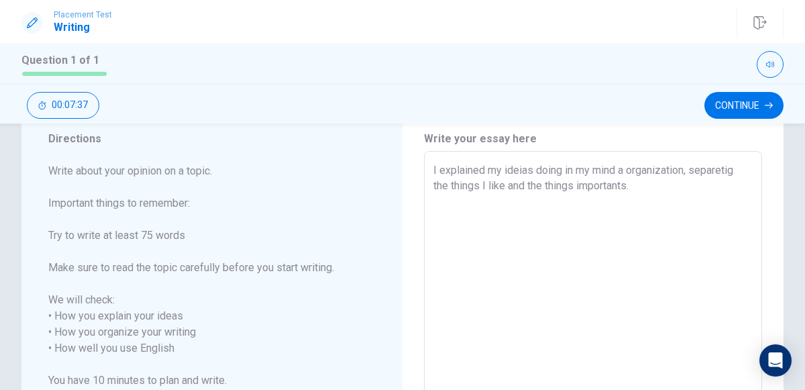
scroll to position [48, 0]
click at [668, 197] on textarea "I explained my ideias doing in my mind a organization, separetig the things I l…" at bounding box center [592, 347] width 319 height 372
drag, startPoint x: 742, startPoint y: 181, endPoint x: 723, endPoint y: 179, distance: 18.9
click at [723, 179] on textarea "I explained my ideias doing in my mind a organization, separetig the things I l…" at bounding box center [592, 347] width 319 height 372
drag, startPoint x: 643, startPoint y: 182, endPoint x: 744, endPoint y: 193, distance: 101.3
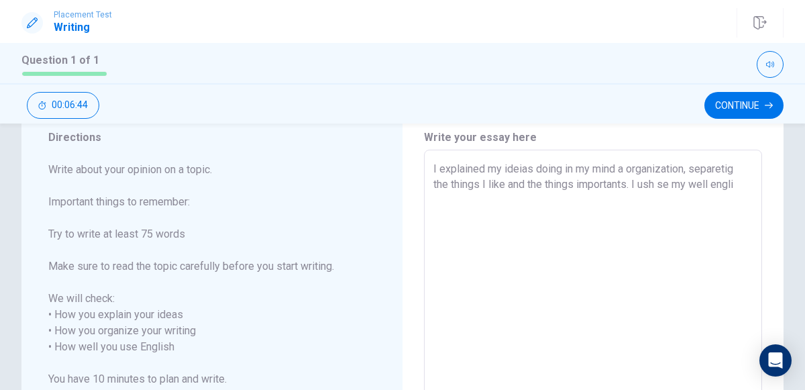
click at [744, 193] on textarea "I explained my ideias doing in my mind a organization, separetig the things I l…" at bounding box center [592, 347] width 319 height 372
click at [563, 200] on textarea "I explained my ideias doing in my mind a organization, separetig the things I l…" at bounding box center [592, 347] width 319 height 372
click at [570, 200] on textarea "I explained my ideias doing in my mind a organization, separetig the things I l…" at bounding box center [592, 347] width 319 height 372
drag, startPoint x: 570, startPoint y: 200, endPoint x: 511, endPoint y: 204, distance: 59.2
click at [511, 204] on textarea "I explained my ideias doing in my mind a organization, separetig the things I l…" at bounding box center [592, 347] width 319 height 372
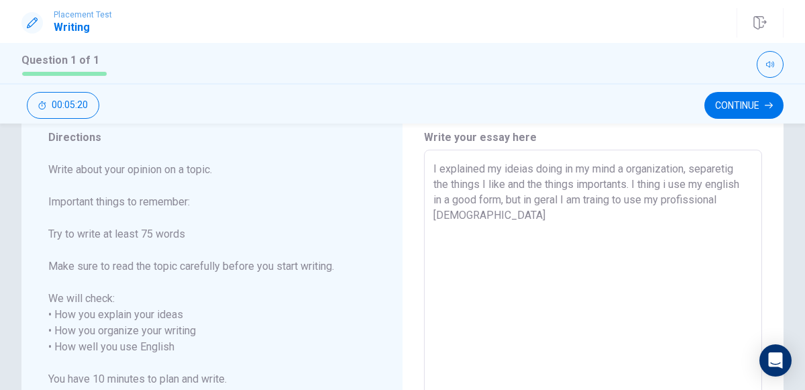
click at [587, 198] on textarea "I explained my ideias doing in my mind a organization, separetig the things I l…" at bounding box center [592, 347] width 319 height 372
click at [561, 233] on textarea "I explained my ideias doing in my mind a organization, separetig the things I l…" at bounding box center [592, 347] width 319 height 372
click at [718, 99] on button "Continue" at bounding box center [743, 105] width 79 height 27
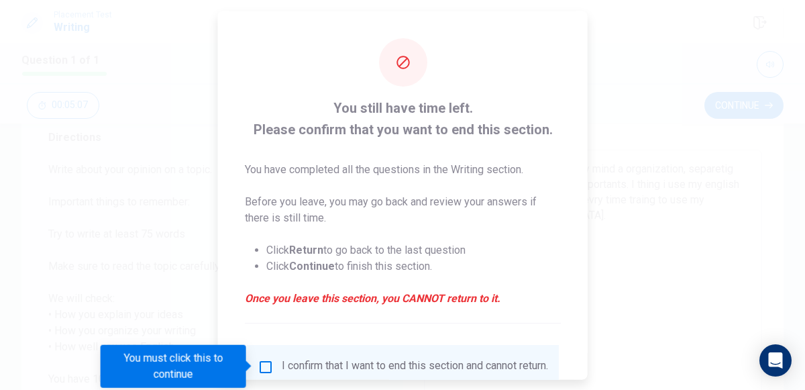
click at [261, 366] on input "You must click this to continue" at bounding box center [266, 366] width 16 height 16
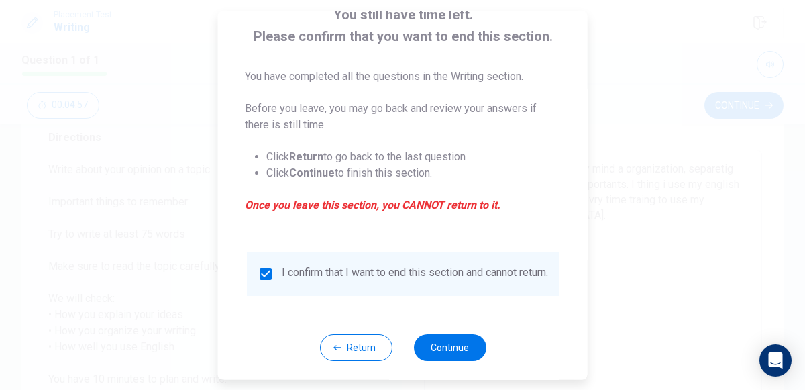
scroll to position [109, 0]
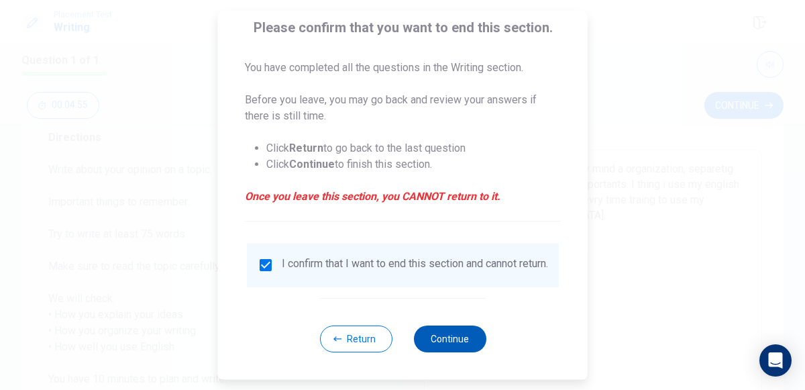
click at [467, 328] on button "Continue" at bounding box center [449, 338] width 72 height 27
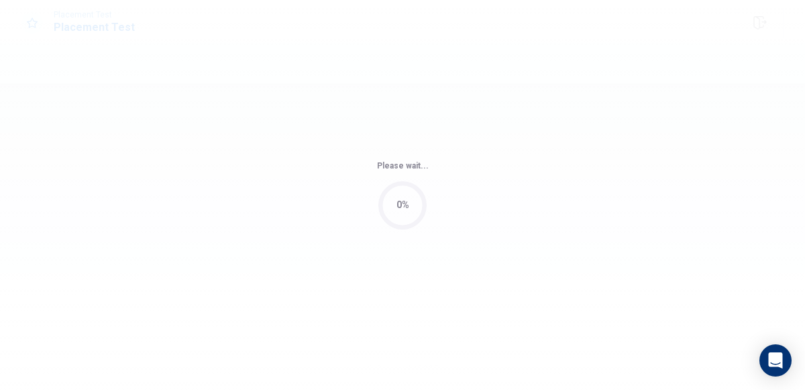
scroll to position [0, 0]
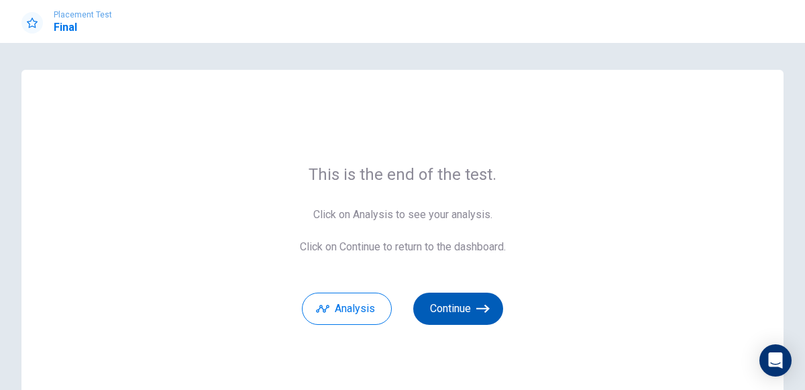
click at [466, 307] on button "Continue" at bounding box center [458, 308] width 90 height 32
